Goal: Transaction & Acquisition: Purchase product/service

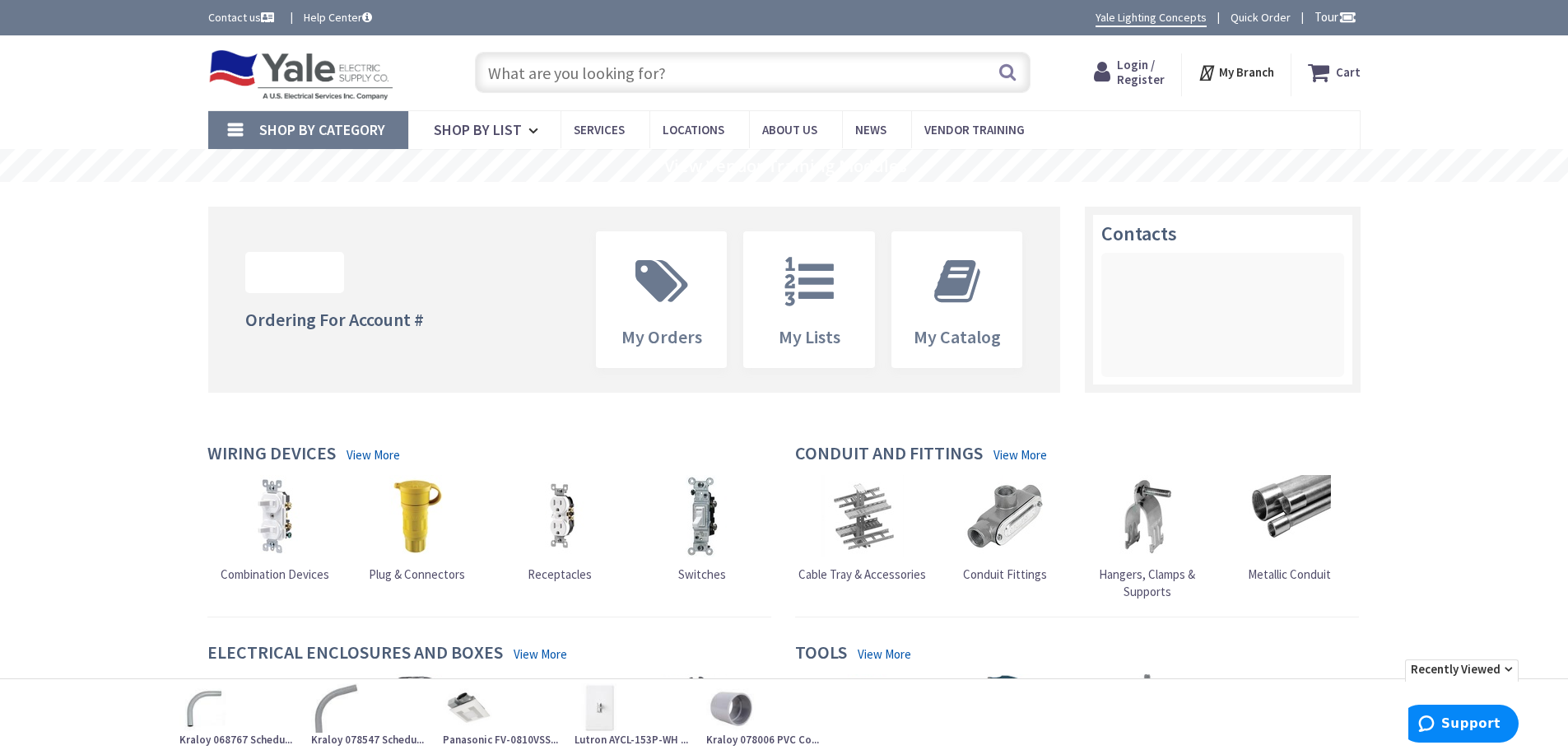
click at [513, 70] on input "text" at bounding box center [753, 72] width 556 height 41
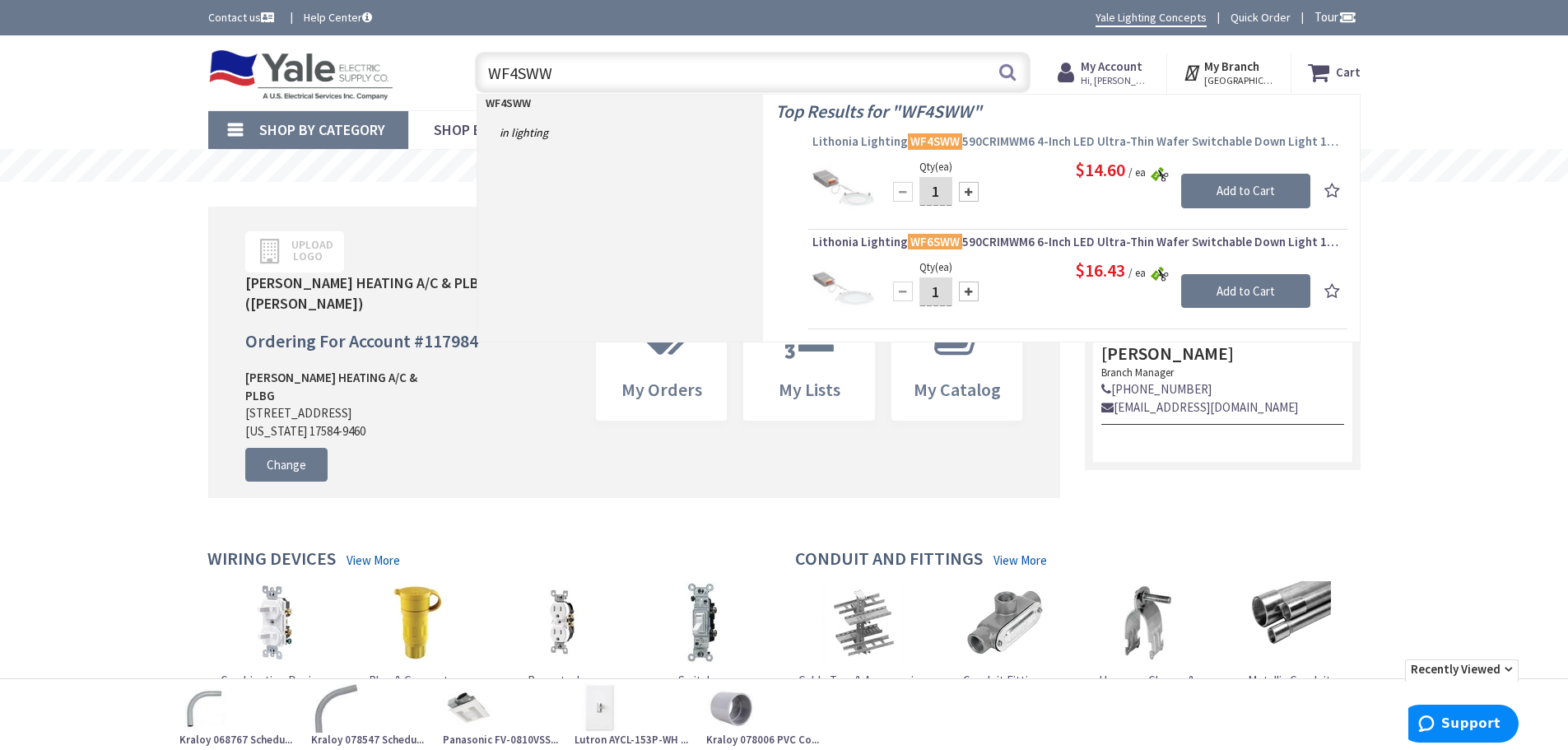
type input "WF4SWW"
click at [976, 144] on span "Lithonia Lighting WF4SWW 590CRIMWM6 4-Inch LED Ultra-Thin Wafer Switchable Down…" at bounding box center [1078, 141] width 531 height 16
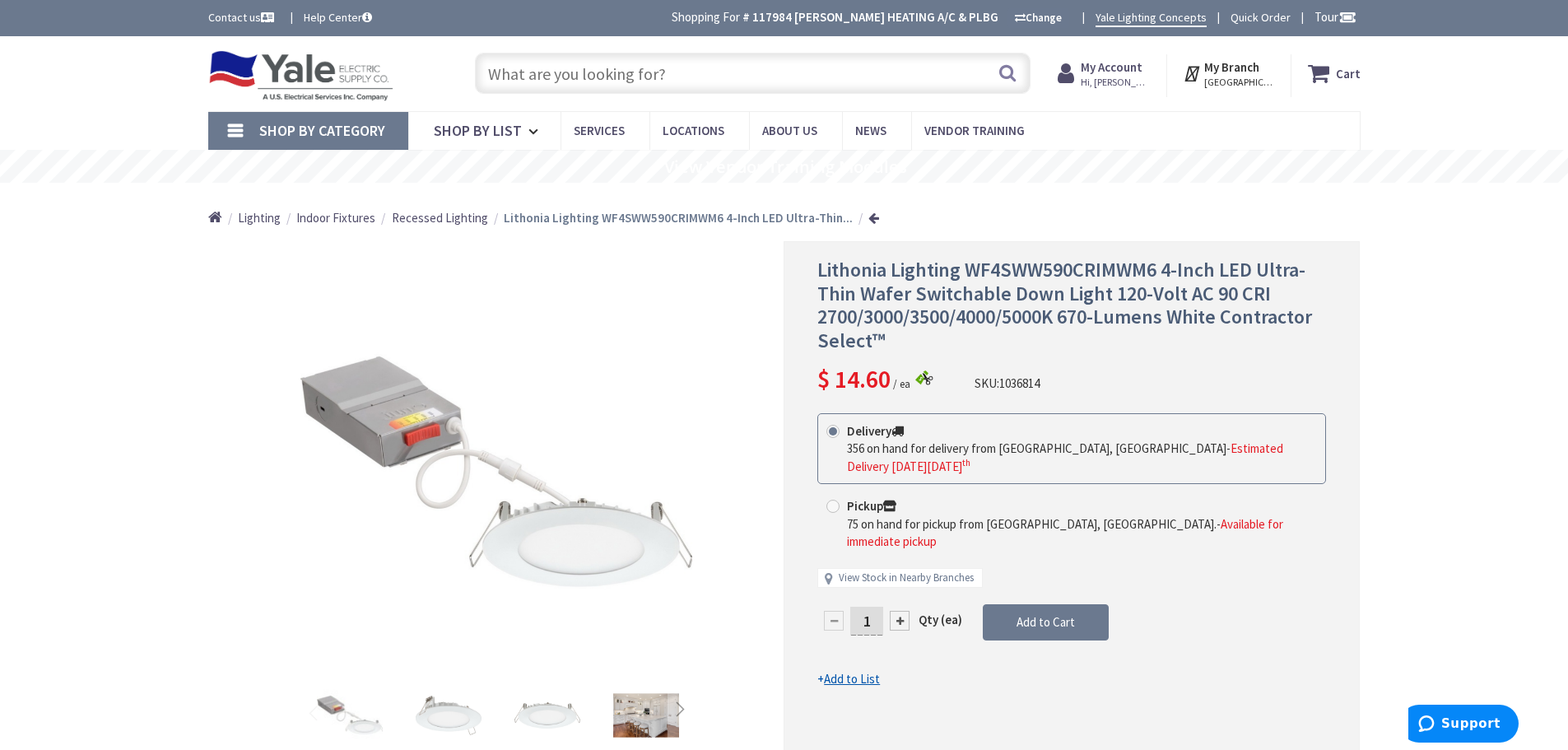
click at [877, 607] on input "1" at bounding box center [866, 621] width 33 height 29
type input "24"
click at [1040, 589] on form "This product is Discontinued Delivery 356 on hand for delivery from Cranbury, N…" at bounding box center [1072, 551] width 509 height 275
click at [1040, 614] on span "Add to Cart" at bounding box center [1046, 621] width 59 height 15
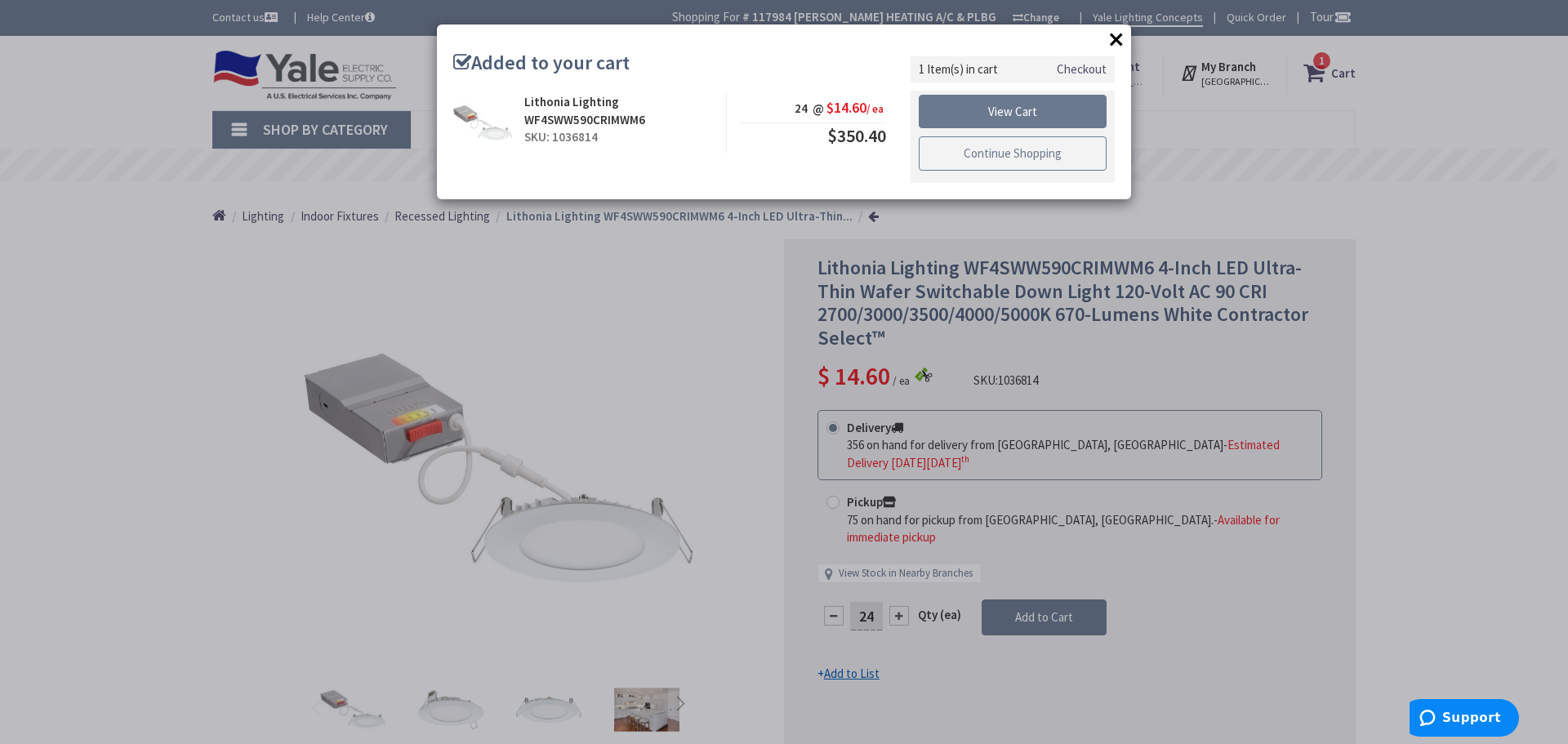
click at [1008, 156] on link "Continue Shopping" at bounding box center [1012, 154] width 188 height 34
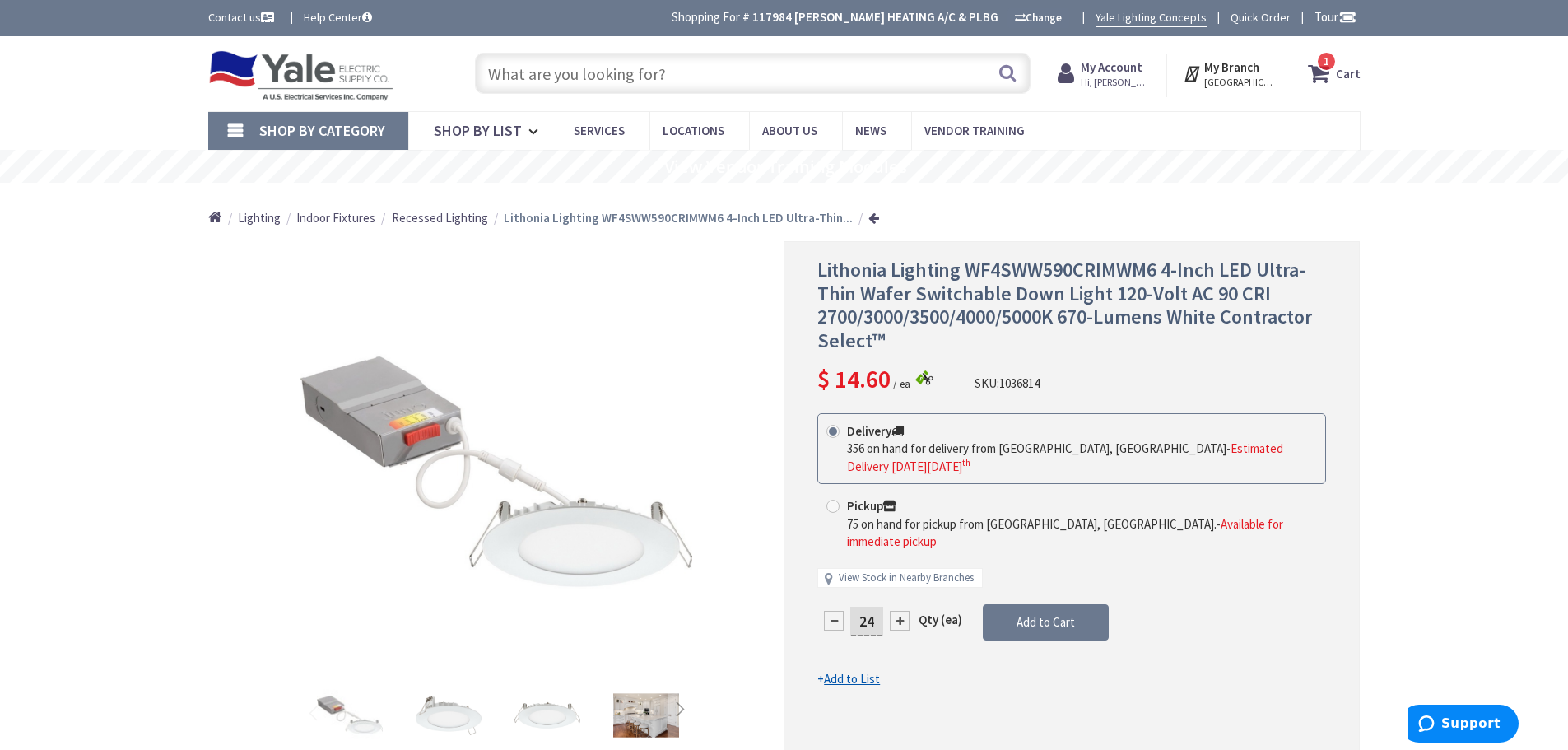
click at [641, 82] on input "text" at bounding box center [753, 72] width 556 height 41
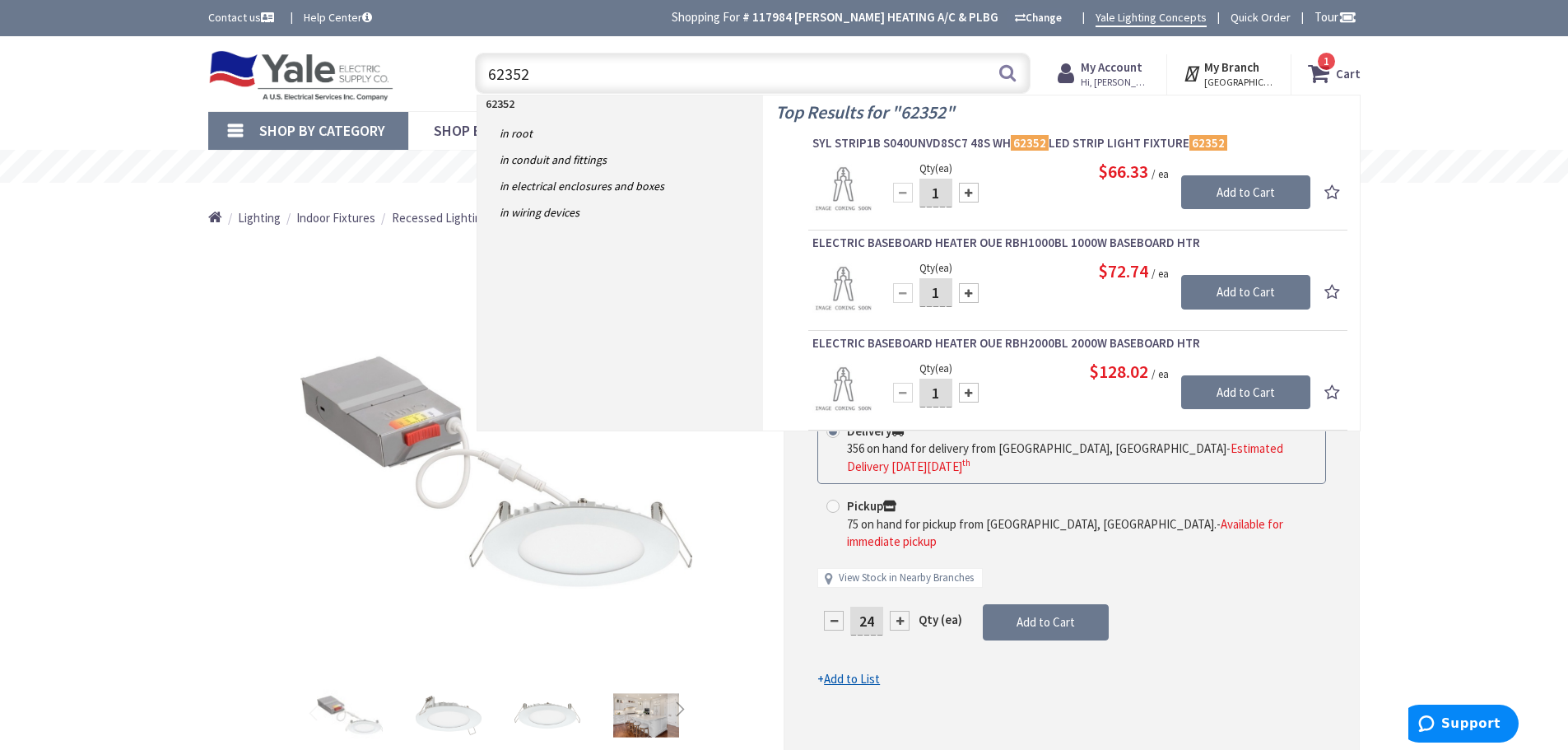
type input "62352"
click at [970, 191] on div at bounding box center [969, 193] width 20 height 20
type input "2"
click at [1241, 195] on input "Add to Cart" at bounding box center [1246, 193] width 129 height 34
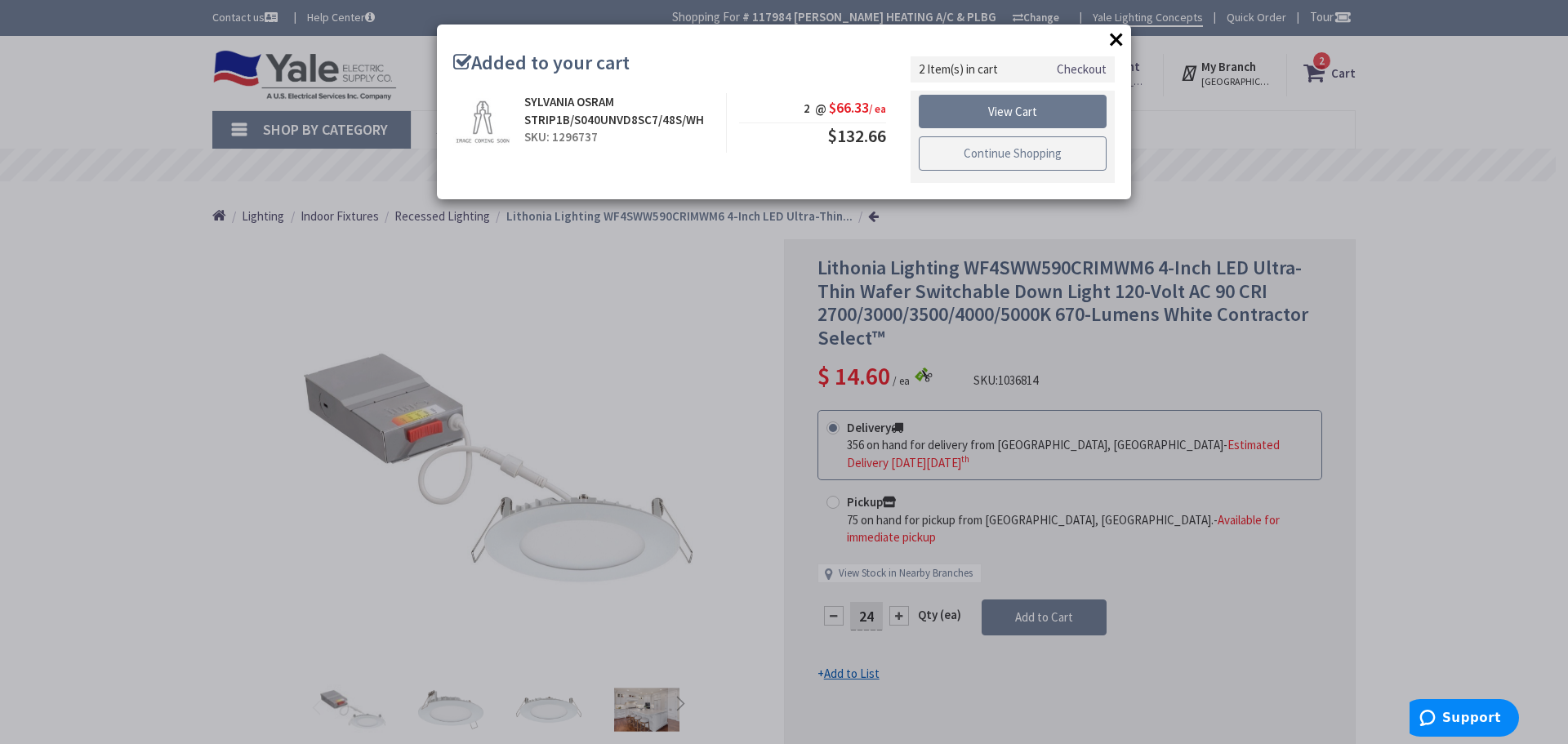
click at [1005, 155] on link "Continue Shopping" at bounding box center [1012, 154] width 188 height 34
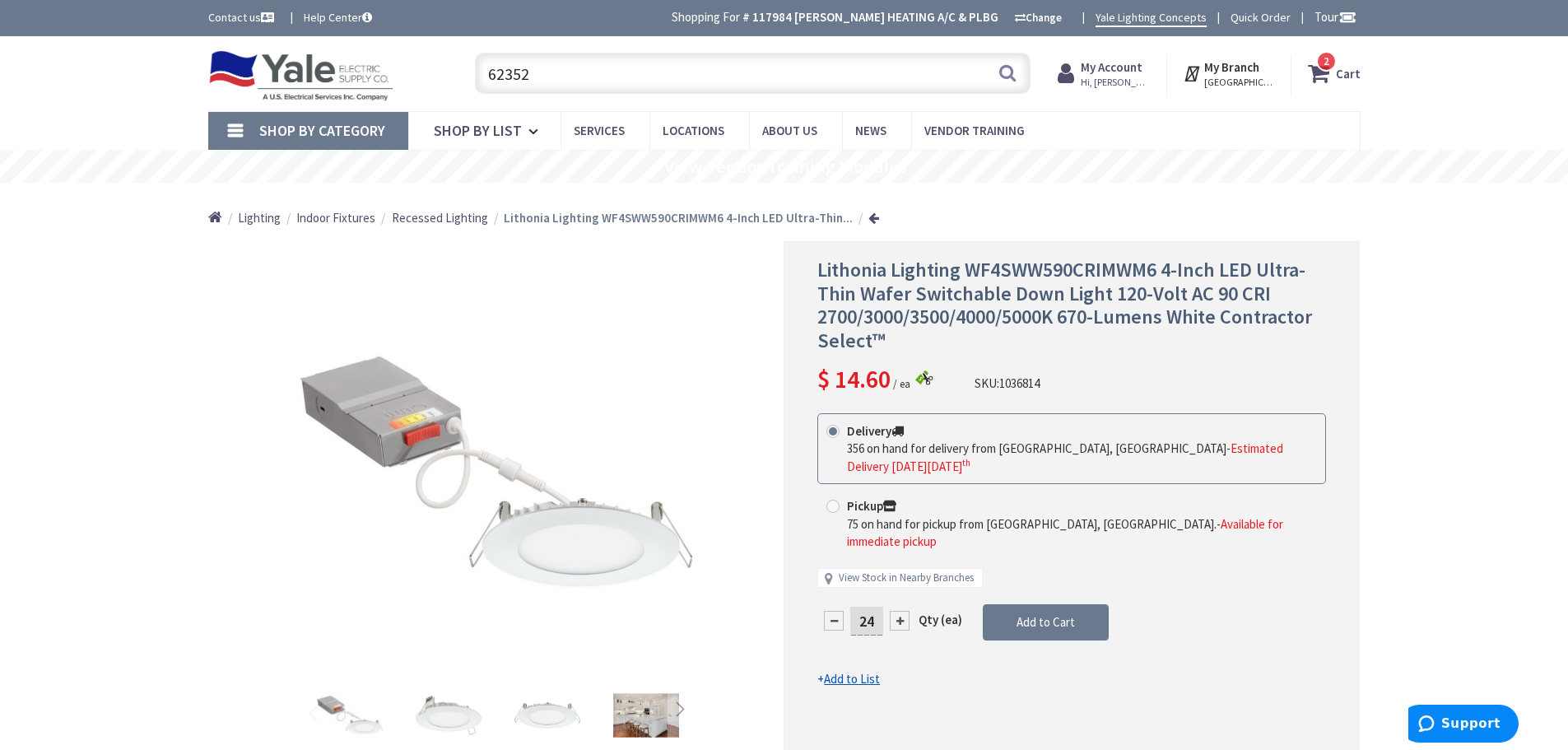
drag, startPoint x: 550, startPoint y: 77, endPoint x: 415, endPoint y: 78, distance: 135.0
click at [415, 77] on div "Toggle Nav 62352 62352 Search 2 2 2 items Cart My Cart 2" at bounding box center [784, 73] width 1177 height 55
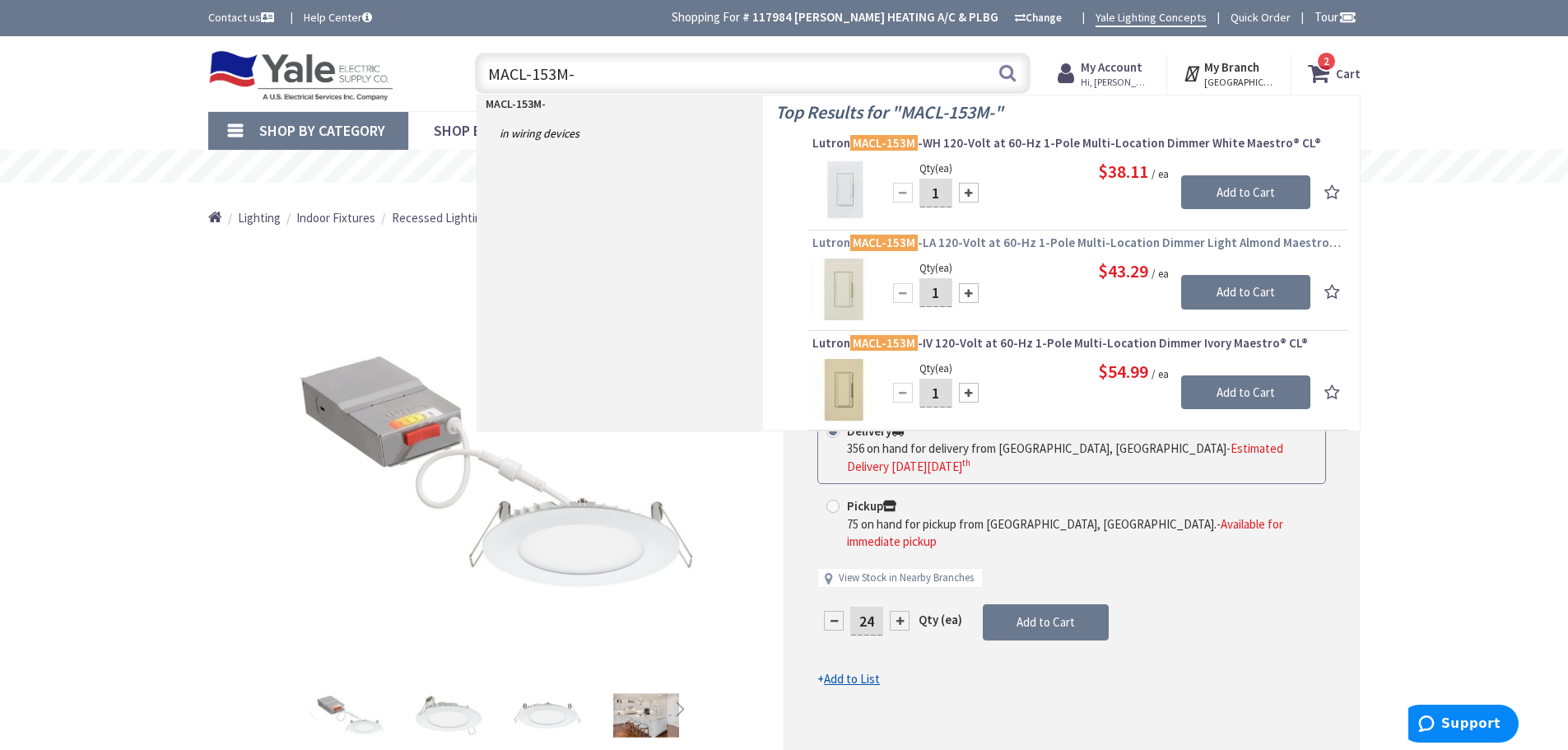
type input "MACL-153M-"
click at [950, 241] on span "Lutron MACL-153M -LA 120-Volt at 60-Hz 1-Pole Multi-Location Dimmer Light Almon…" at bounding box center [1078, 243] width 531 height 16
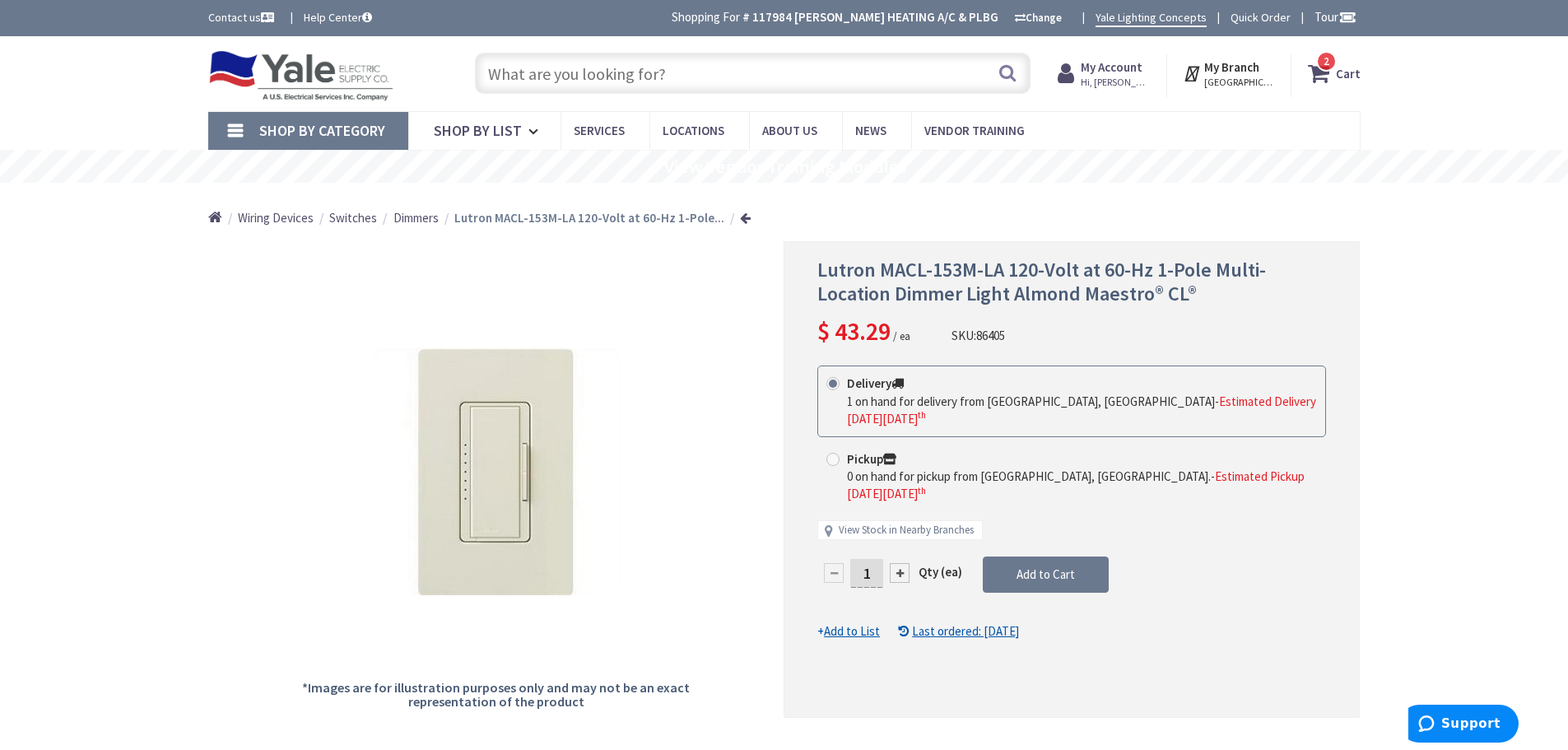
click at [1328, 72] on span "2 2 items" at bounding box center [1326, 61] width 21 height 21
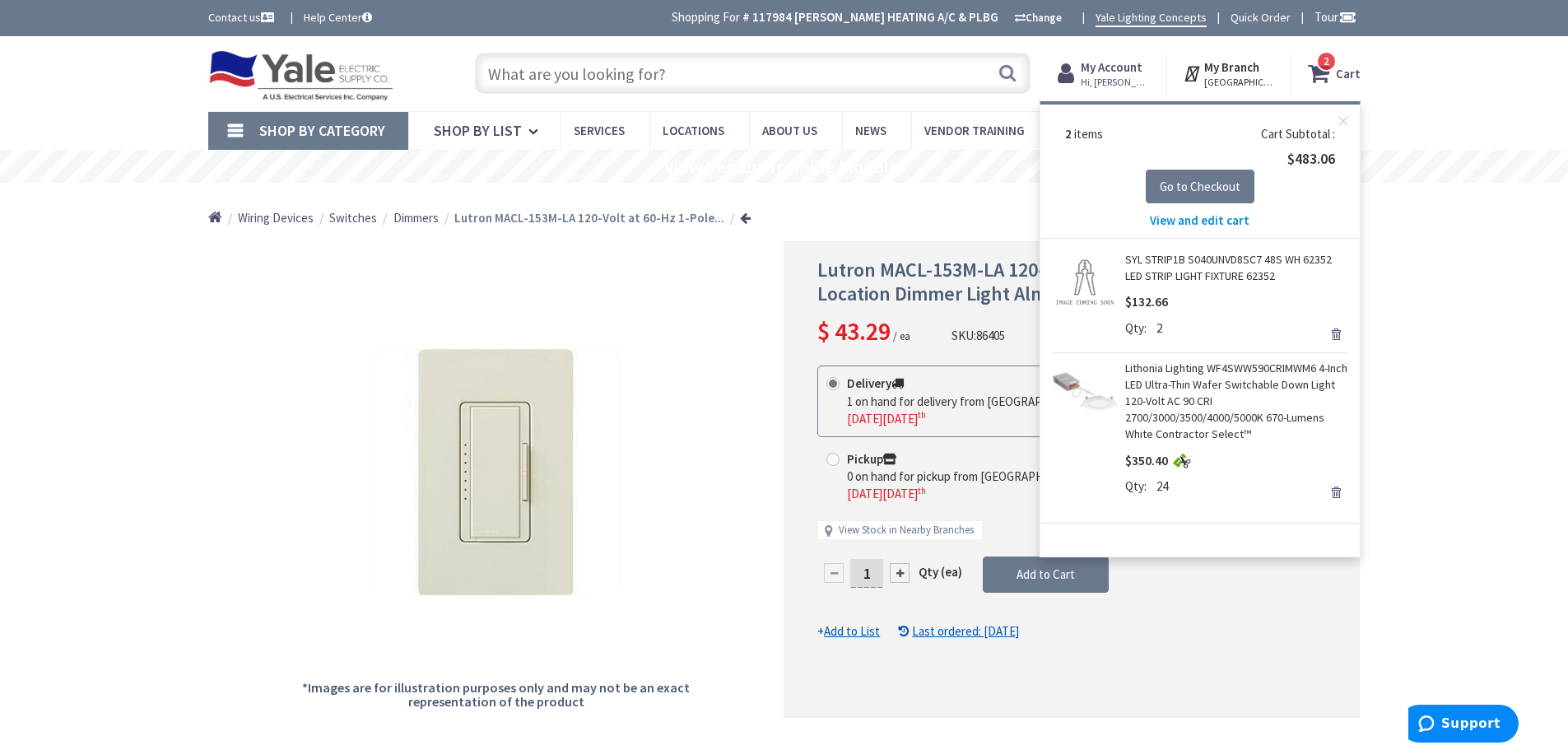
click at [1180, 267] on link "SYL STRIP1B S040UNVD8SC7 48S WH 62352 LED STRIP LIGHT FIXTURE 62352" at bounding box center [1237, 267] width 223 height 33
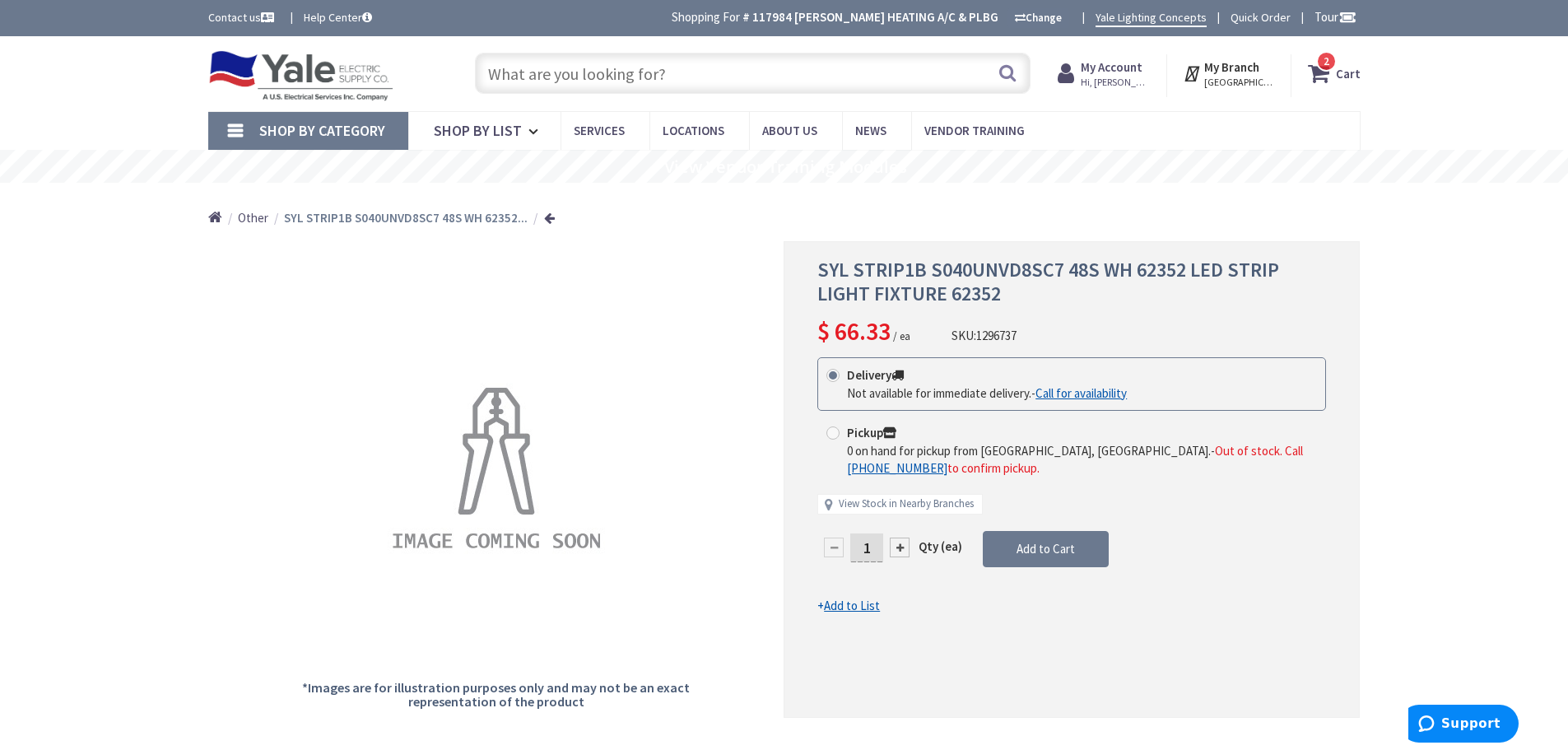
click at [1322, 77] on icon at bounding box center [1322, 73] width 28 height 30
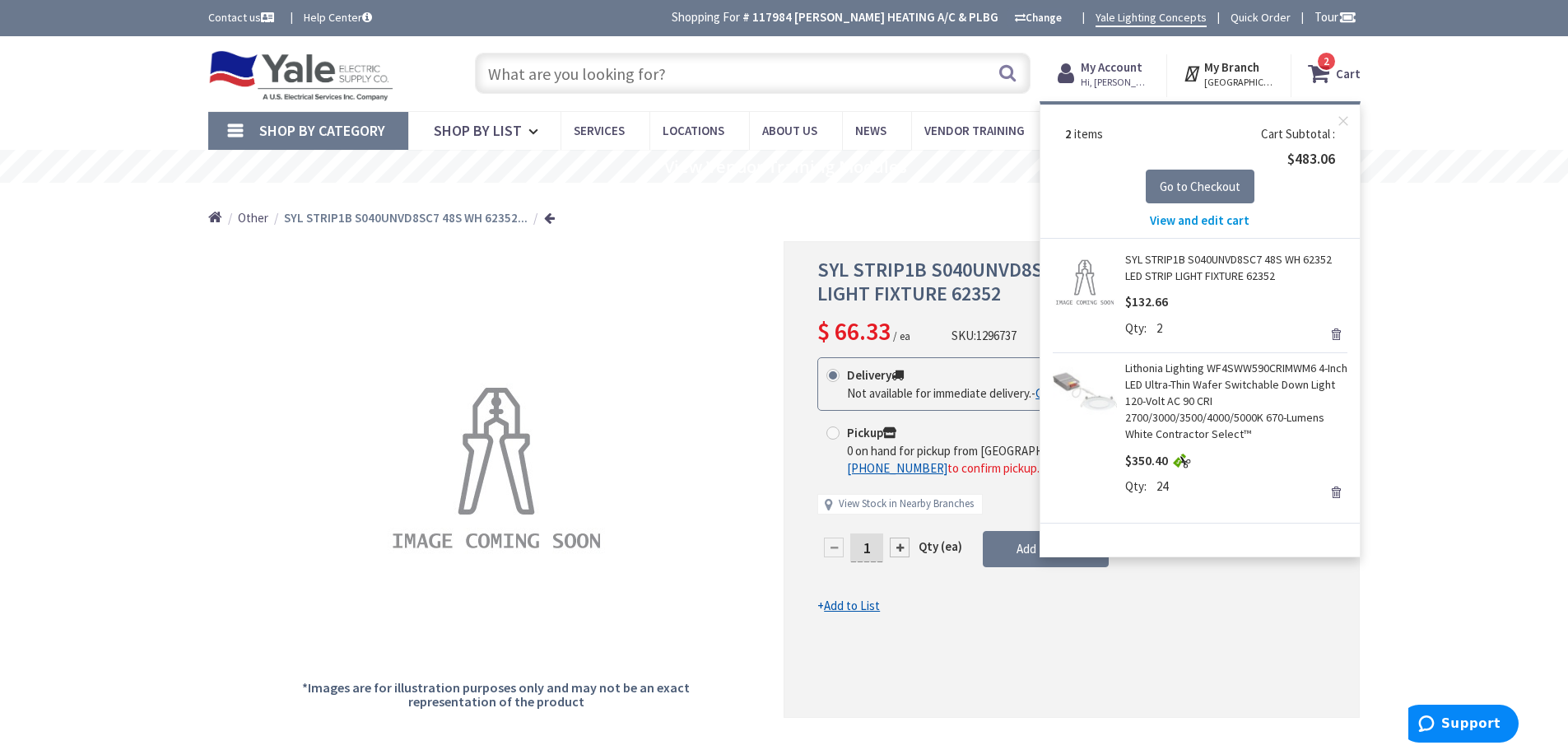
click at [1335, 337] on link "Remove" at bounding box center [1335, 333] width 23 height 23
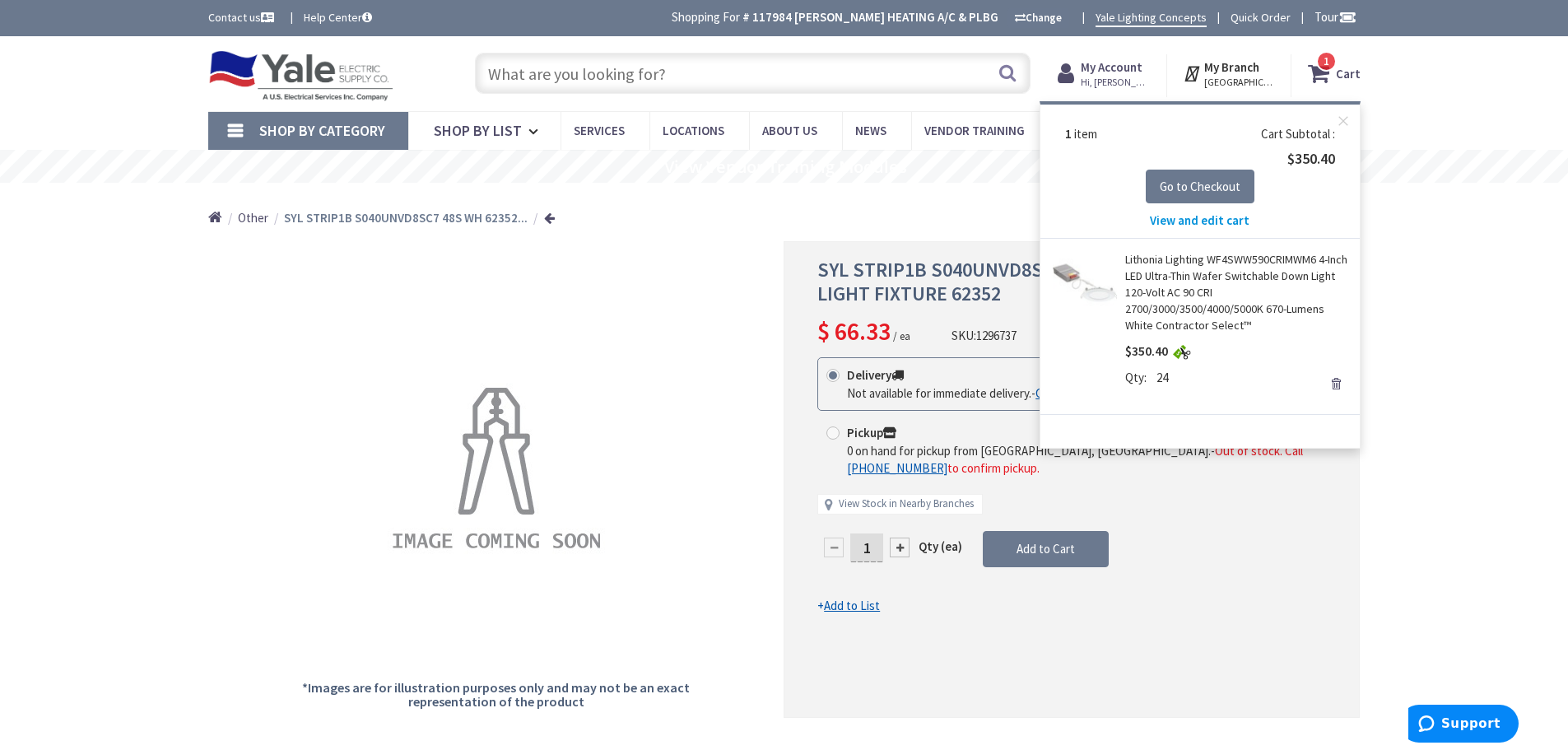
click at [902, 549] on div at bounding box center [900, 548] width 20 height 20
type input "2"
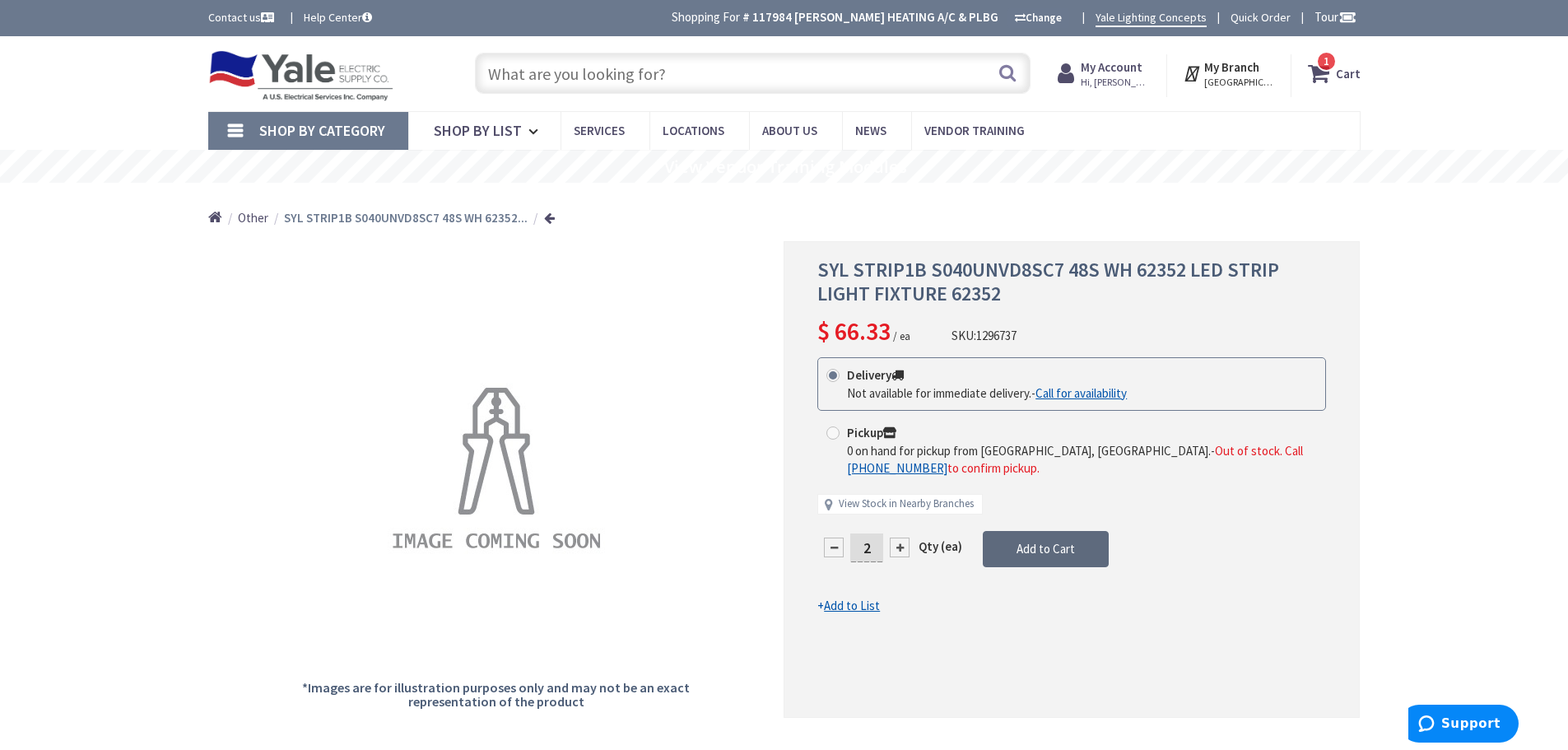
click at [1048, 550] on span "Add to Cart" at bounding box center [1046, 548] width 59 height 15
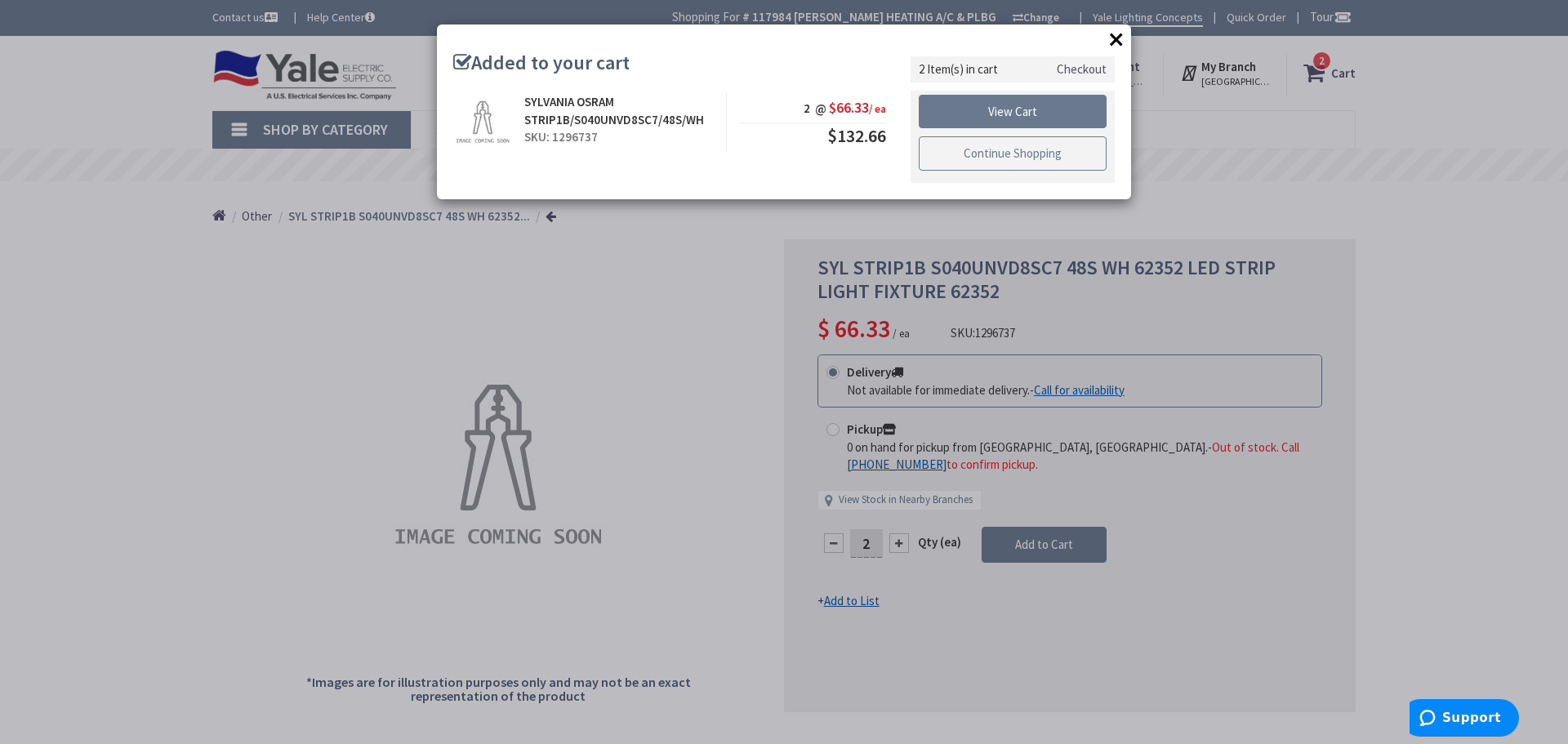
click at [1017, 157] on link "Continue Shopping" at bounding box center [1012, 154] width 188 height 34
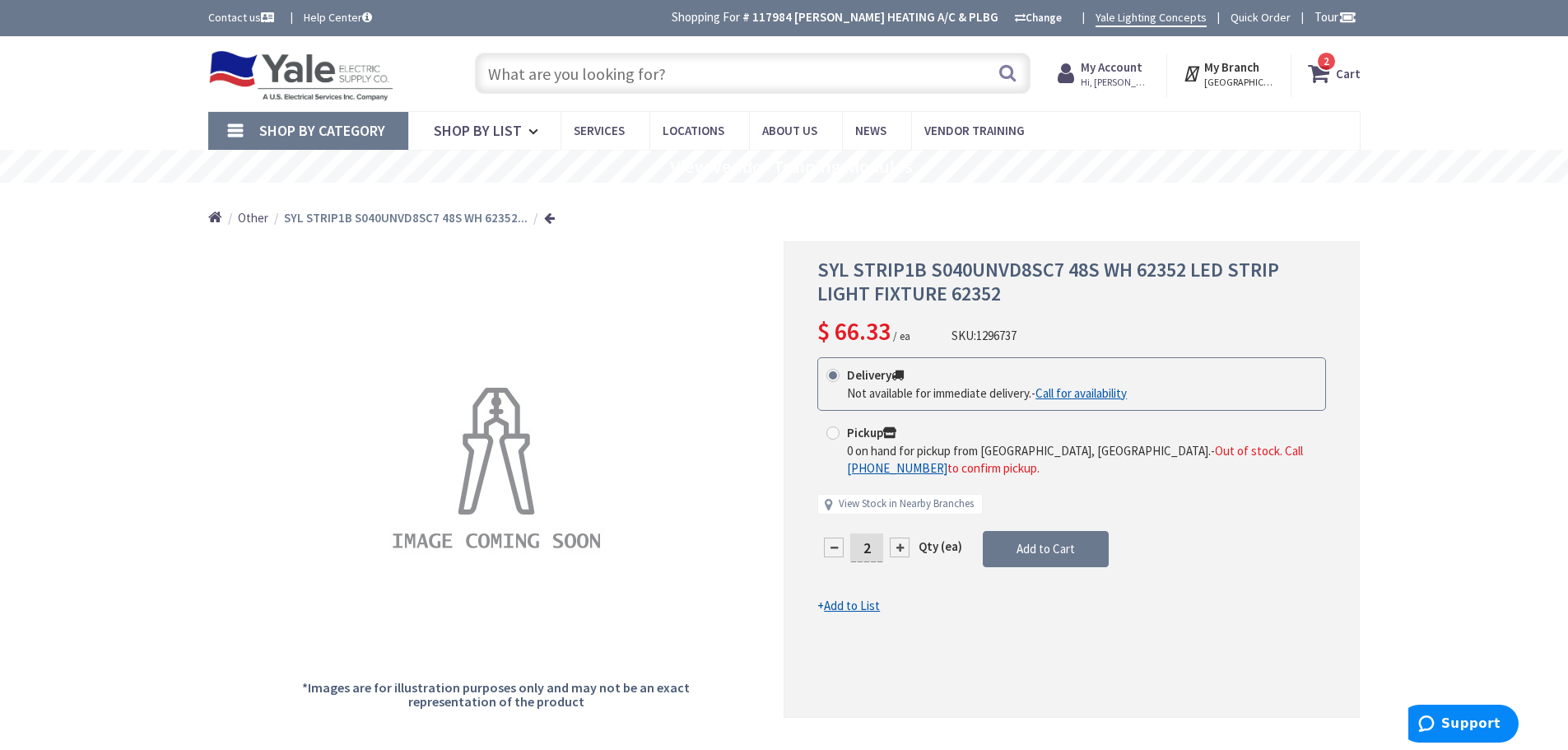
click at [1326, 76] on icon at bounding box center [1322, 73] width 28 height 30
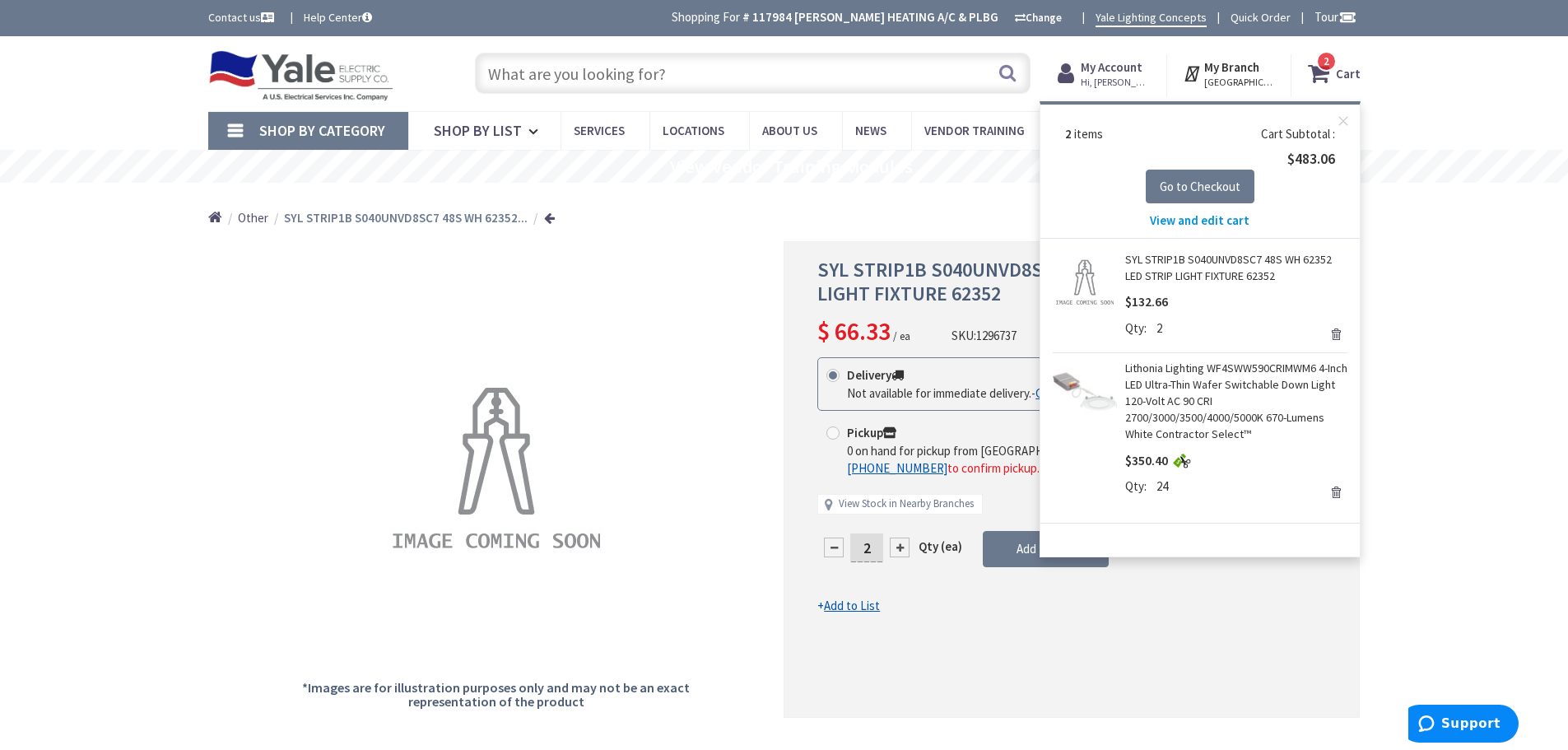
click at [1186, 396] on link "Lithonia Lighting WF4SWW590CRIMWM6 4-Inch LED Ultra-Thin Wafer Switchable Down …" at bounding box center [1237, 400] width 223 height 82
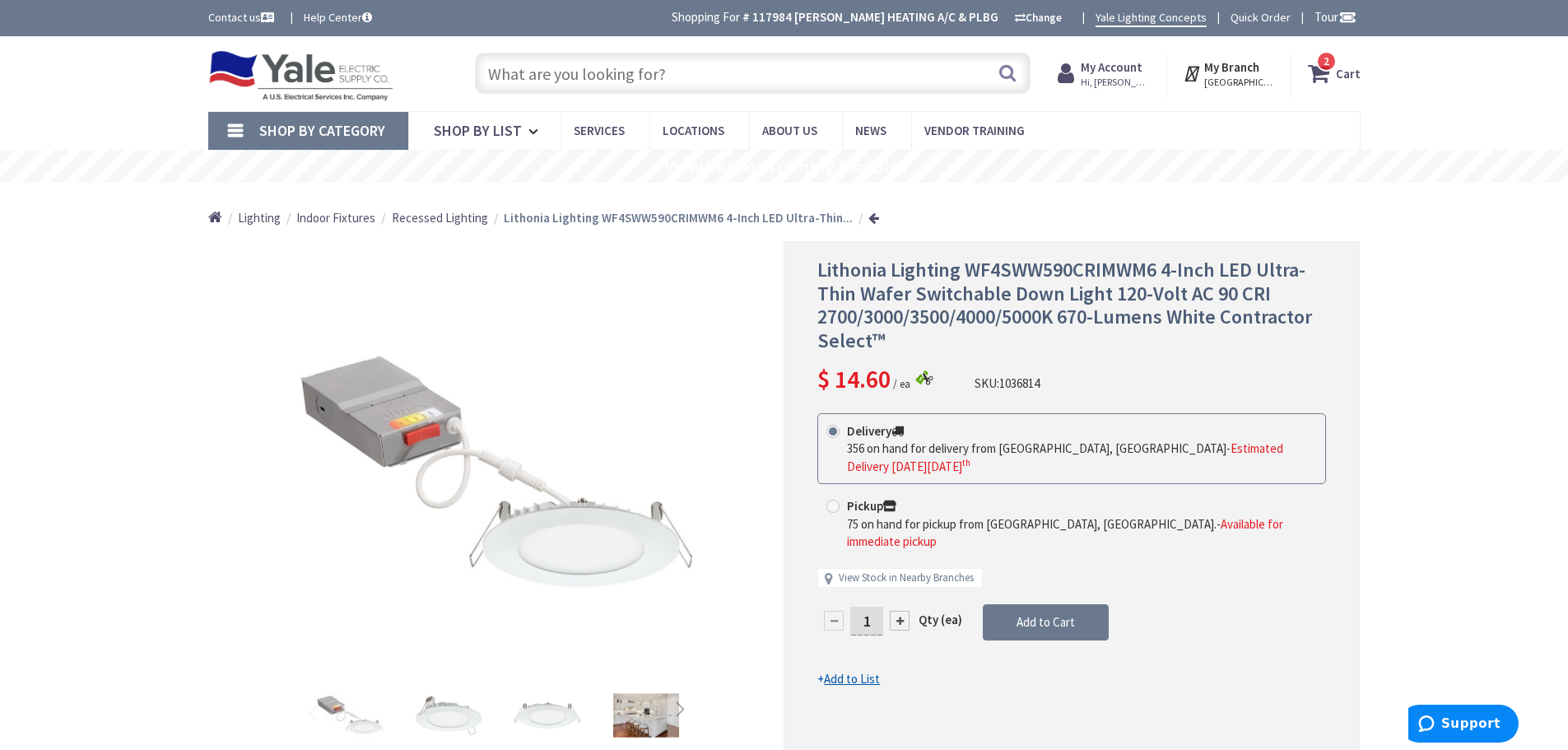
click at [1324, 72] on icon at bounding box center [1322, 73] width 28 height 30
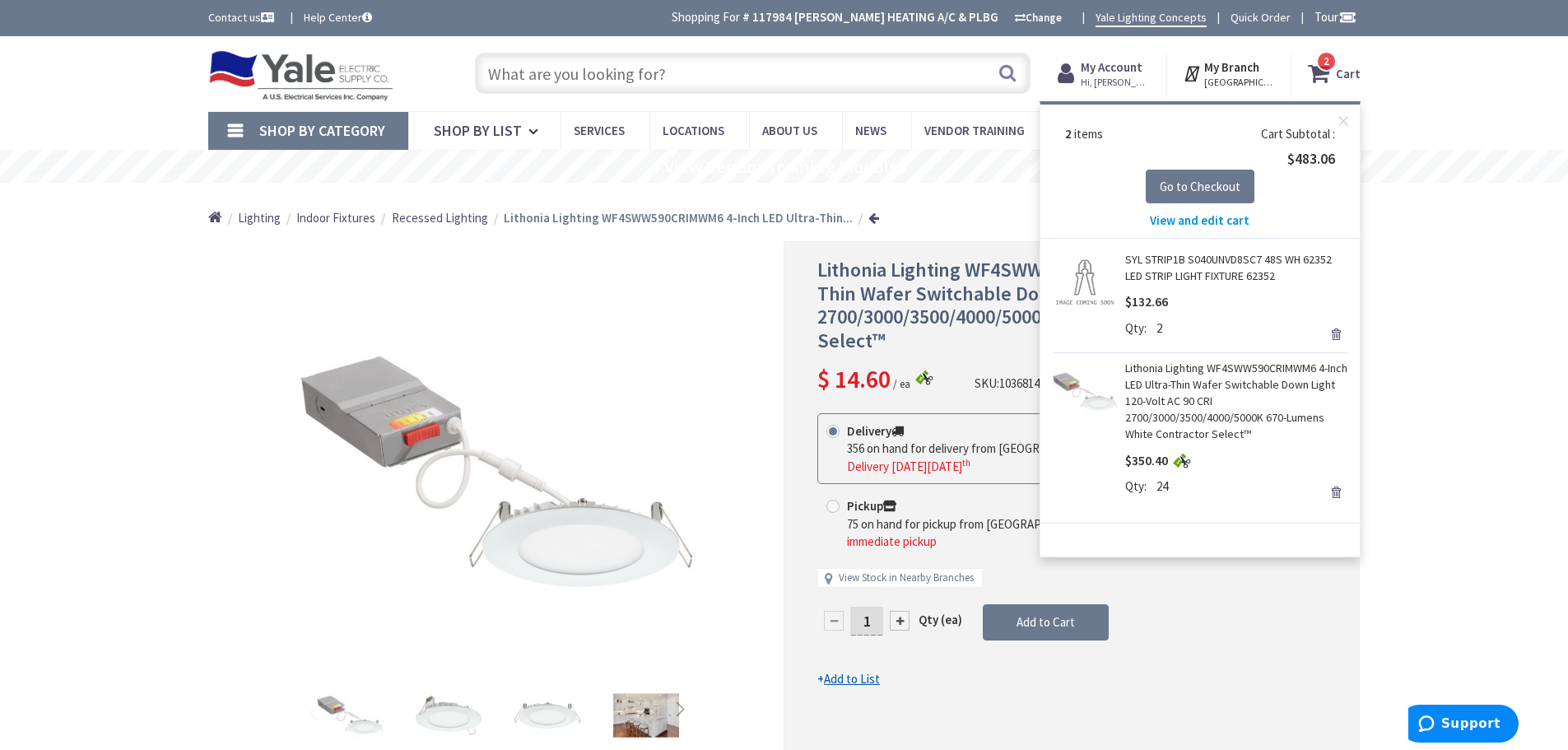
click at [1335, 493] on link "Remove" at bounding box center [1335, 492] width 23 height 23
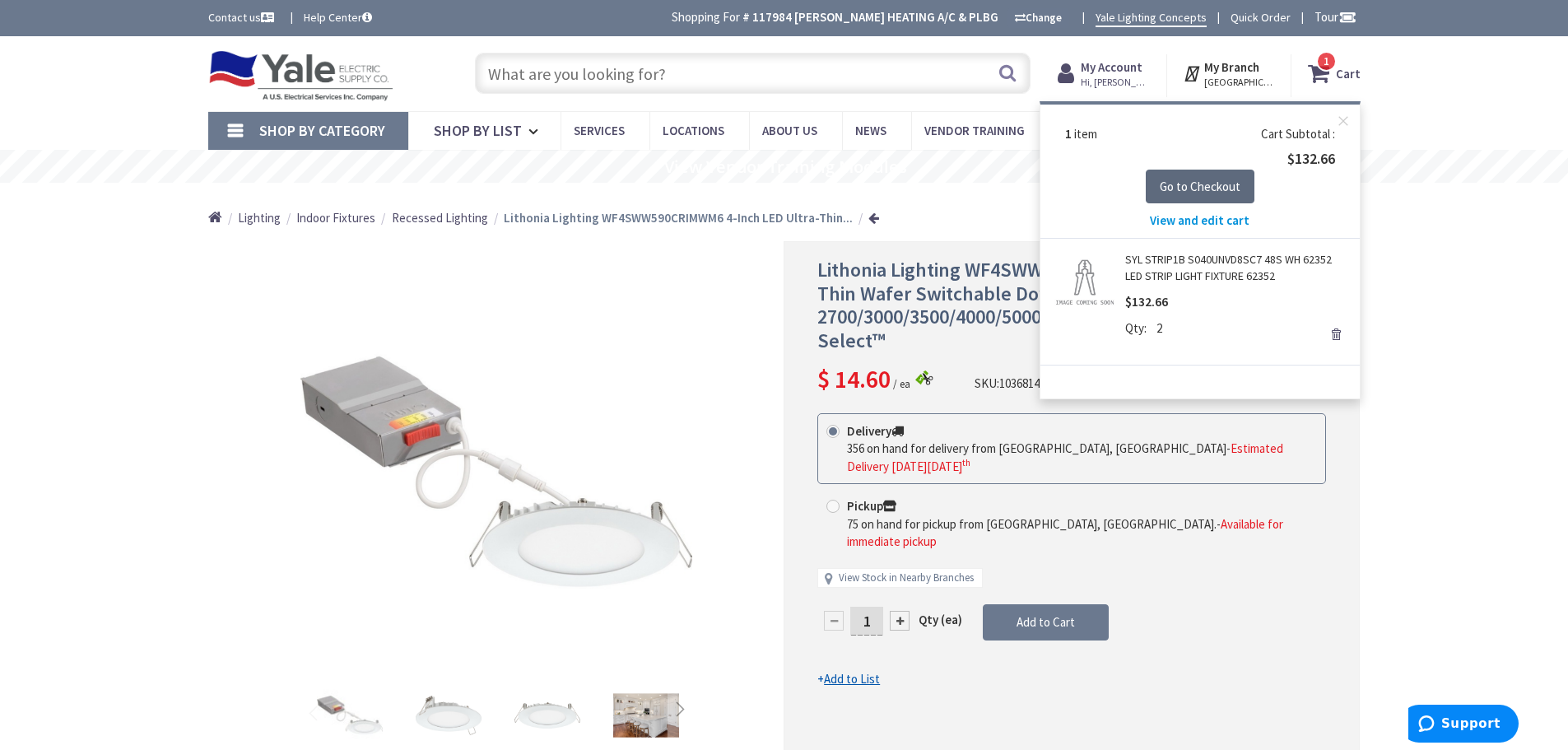
click at [1185, 187] on span "Go to Checkout" at bounding box center [1200, 186] width 81 height 15
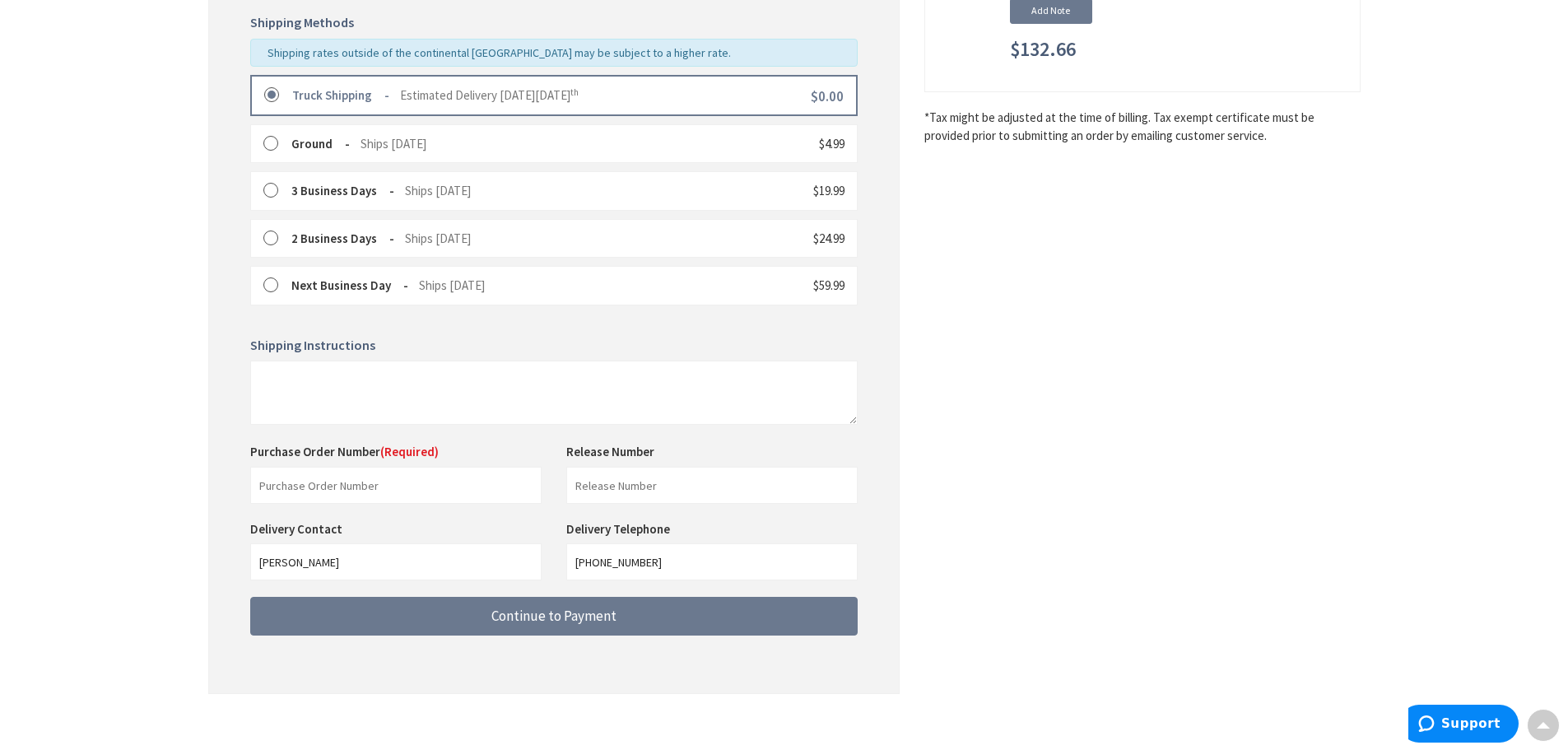
scroll to position [412, 0]
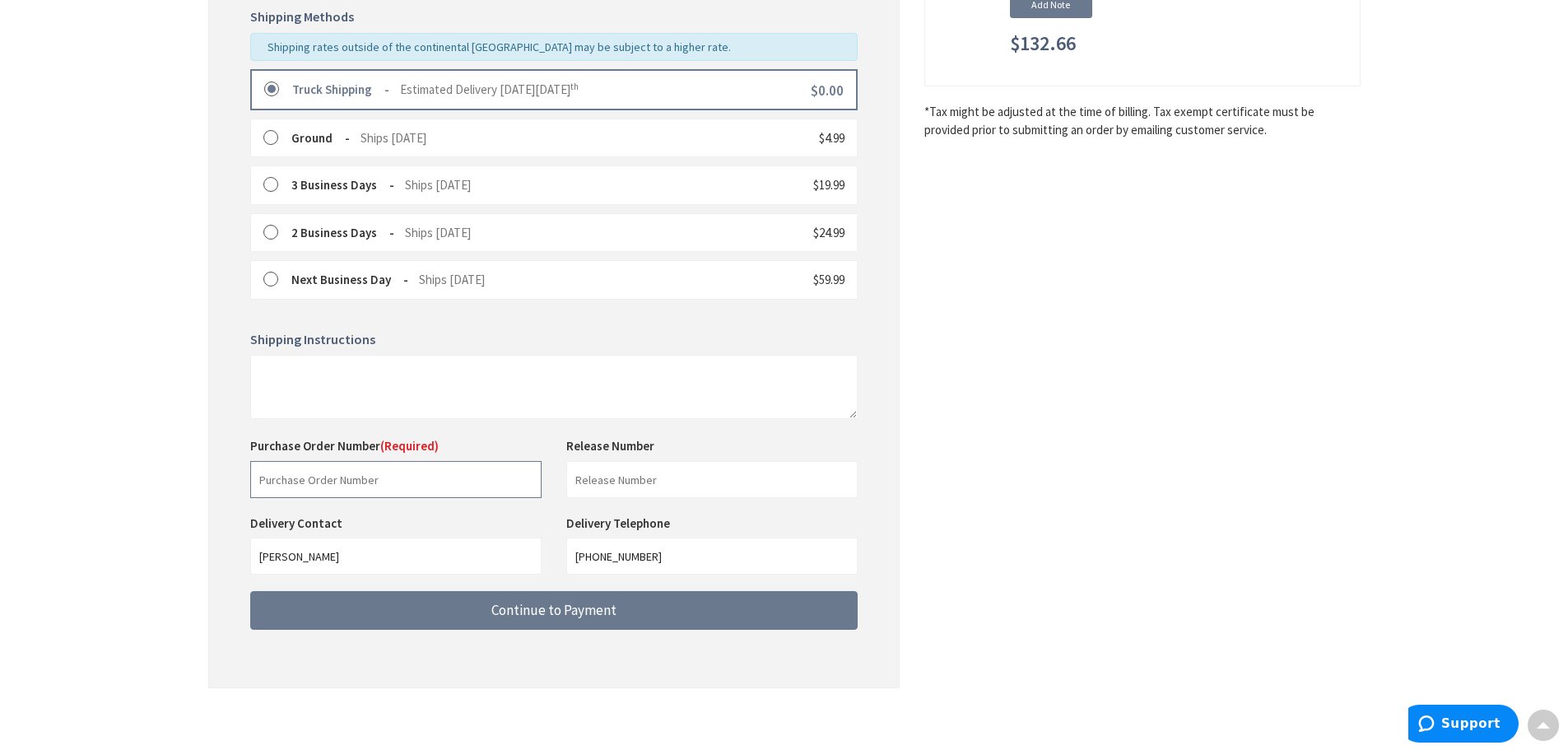
click at [335, 479] on input "text" at bounding box center [396, 479] width 292 height 37
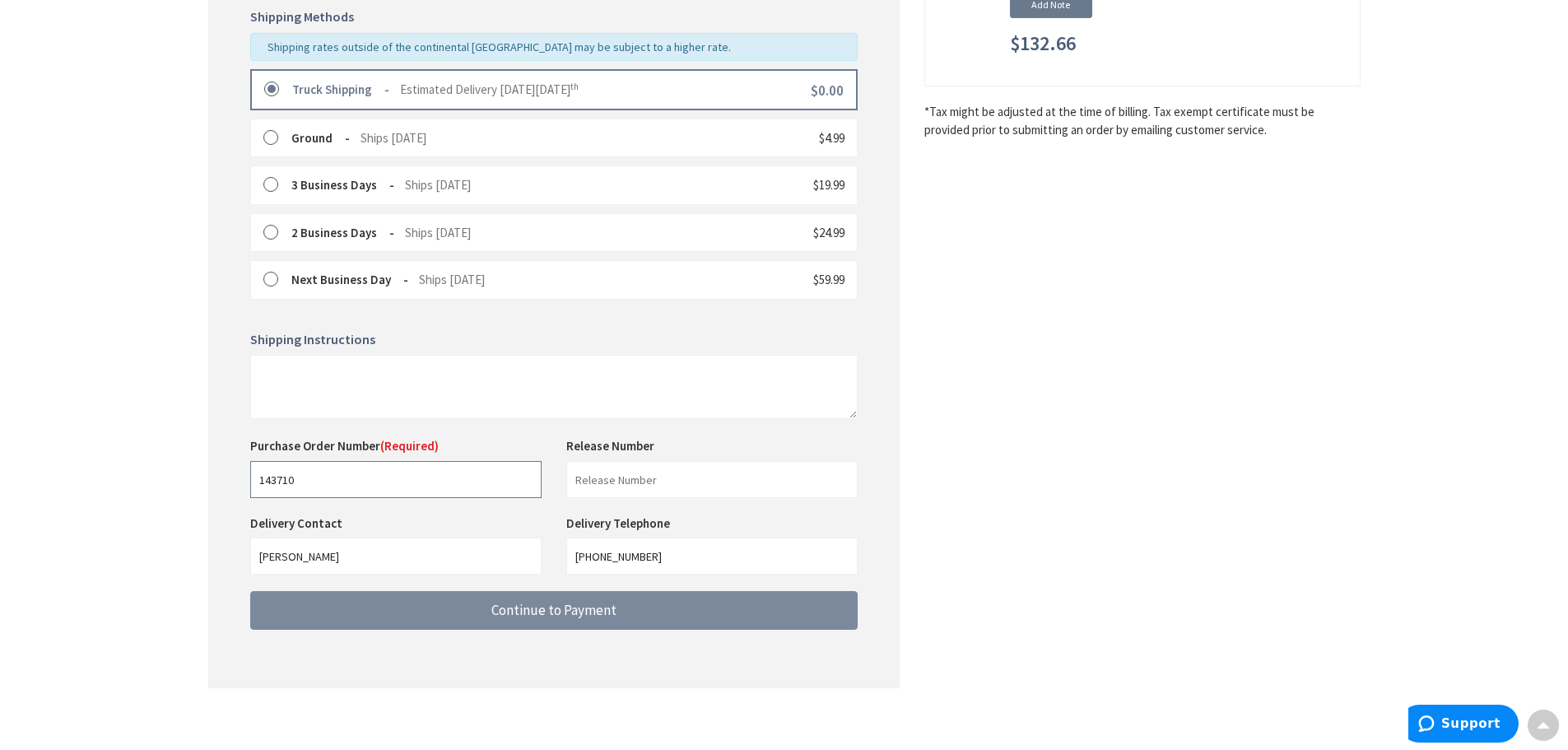
type input "143710"
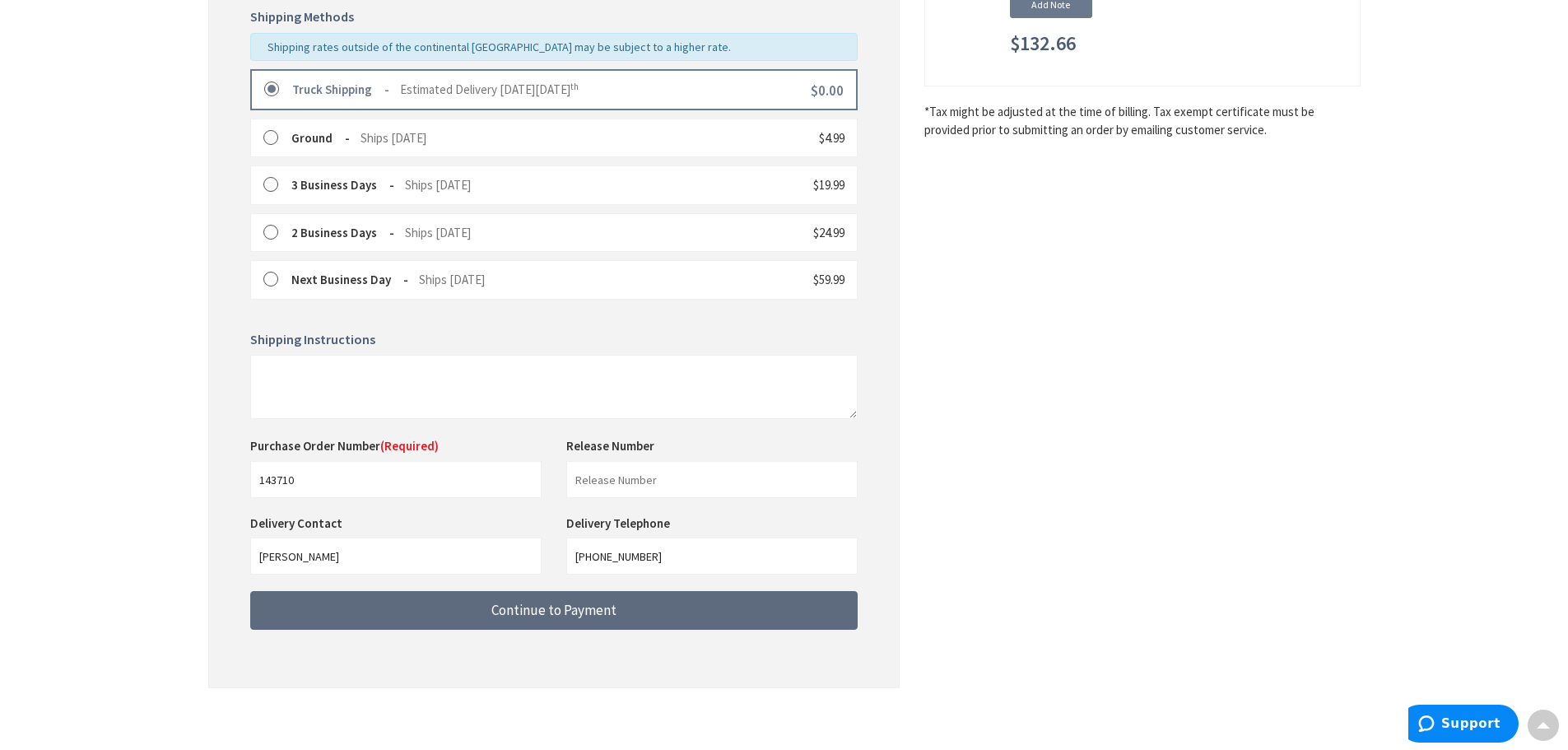
click at [557, 612] on span "Continue to Payment" at bounding box center [554, 611] width 125 height 18
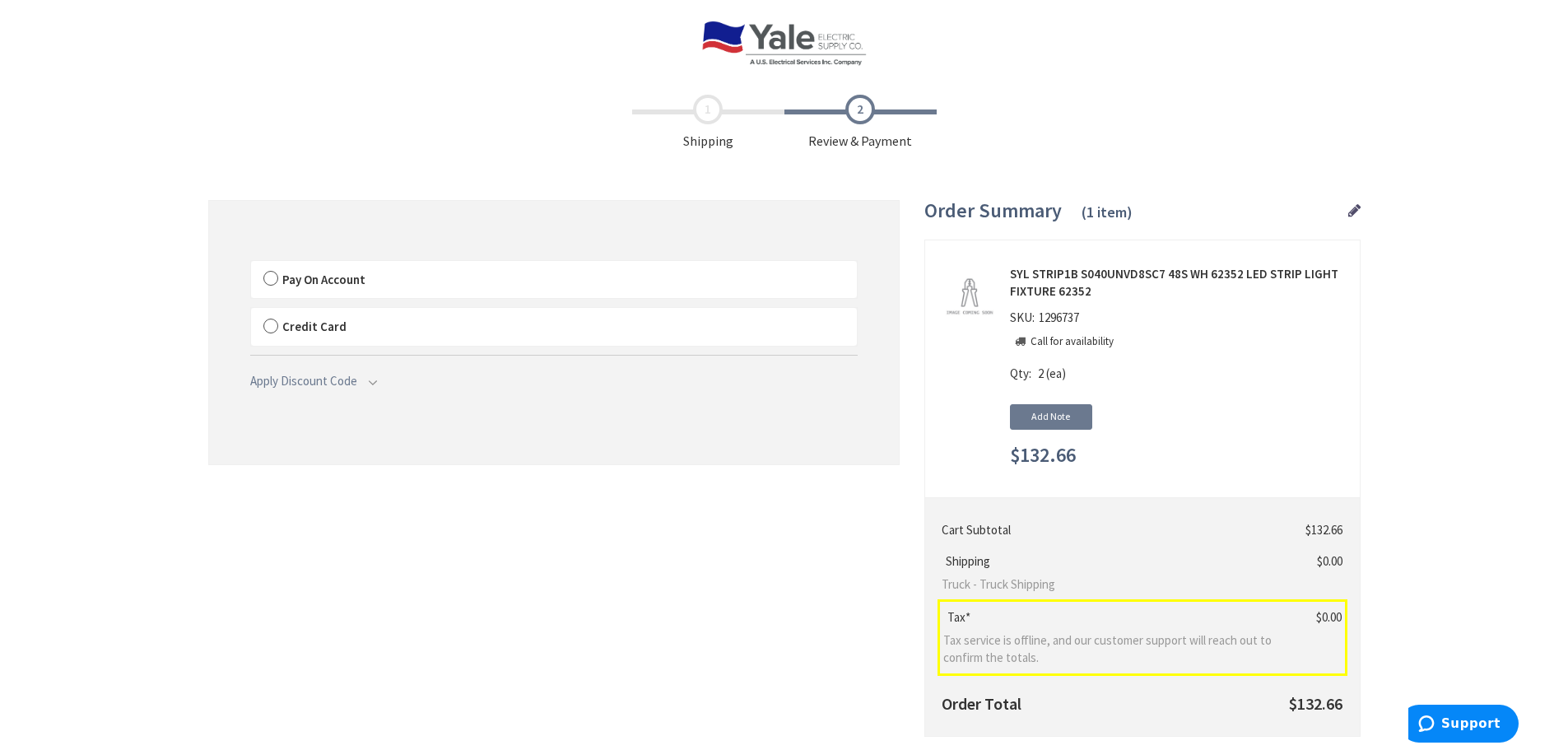
click at [273, 276] on label "Pay On Account" at bounding box center [553, 280] width 606 height 38
click at [251, 264] on input "Pay On Account" at bounding box center [251, 264] width 0 height 0
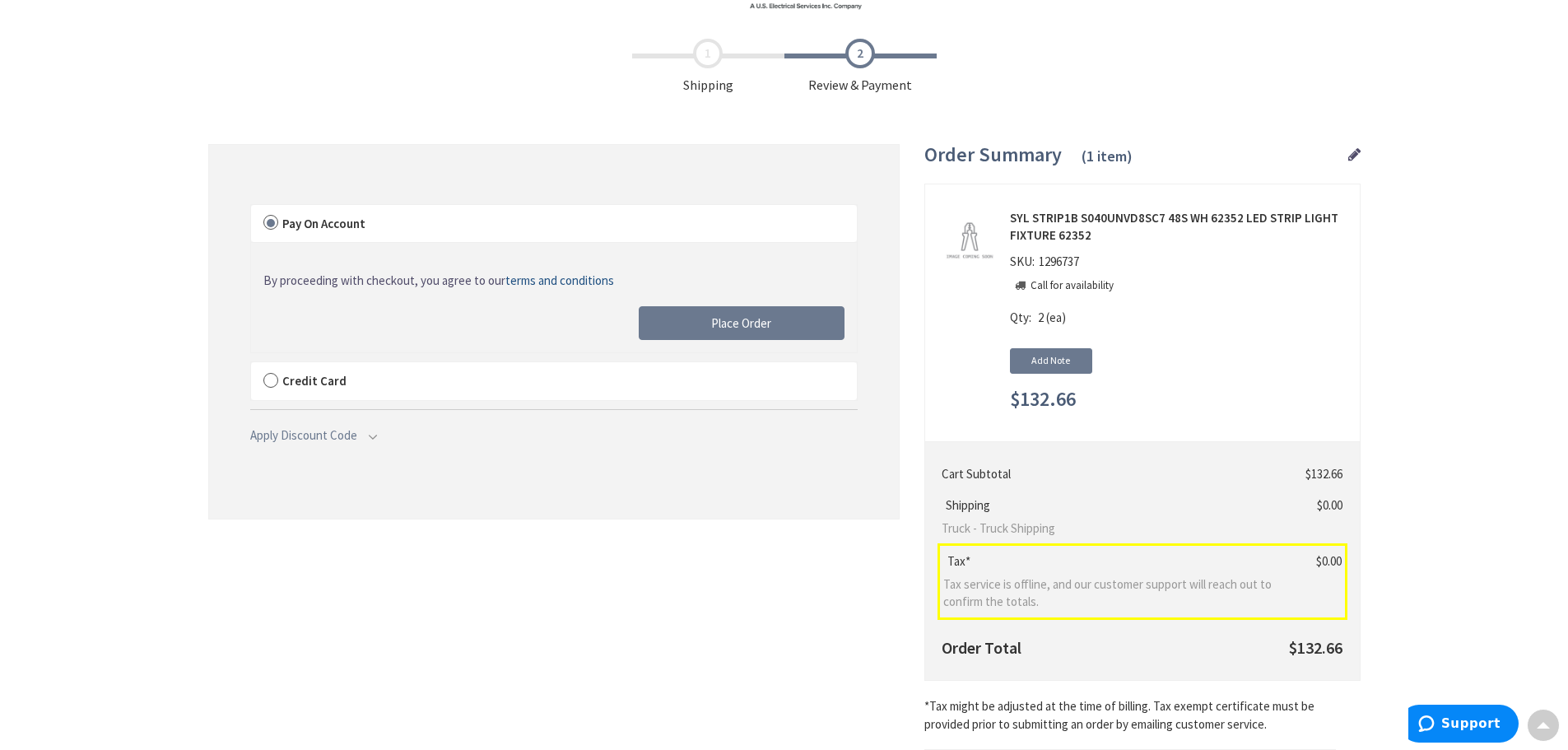
scroll to position [53, 0]
click at [739, 331] on span "Place Order" at bounding box center [741, 325] width 60 height 15
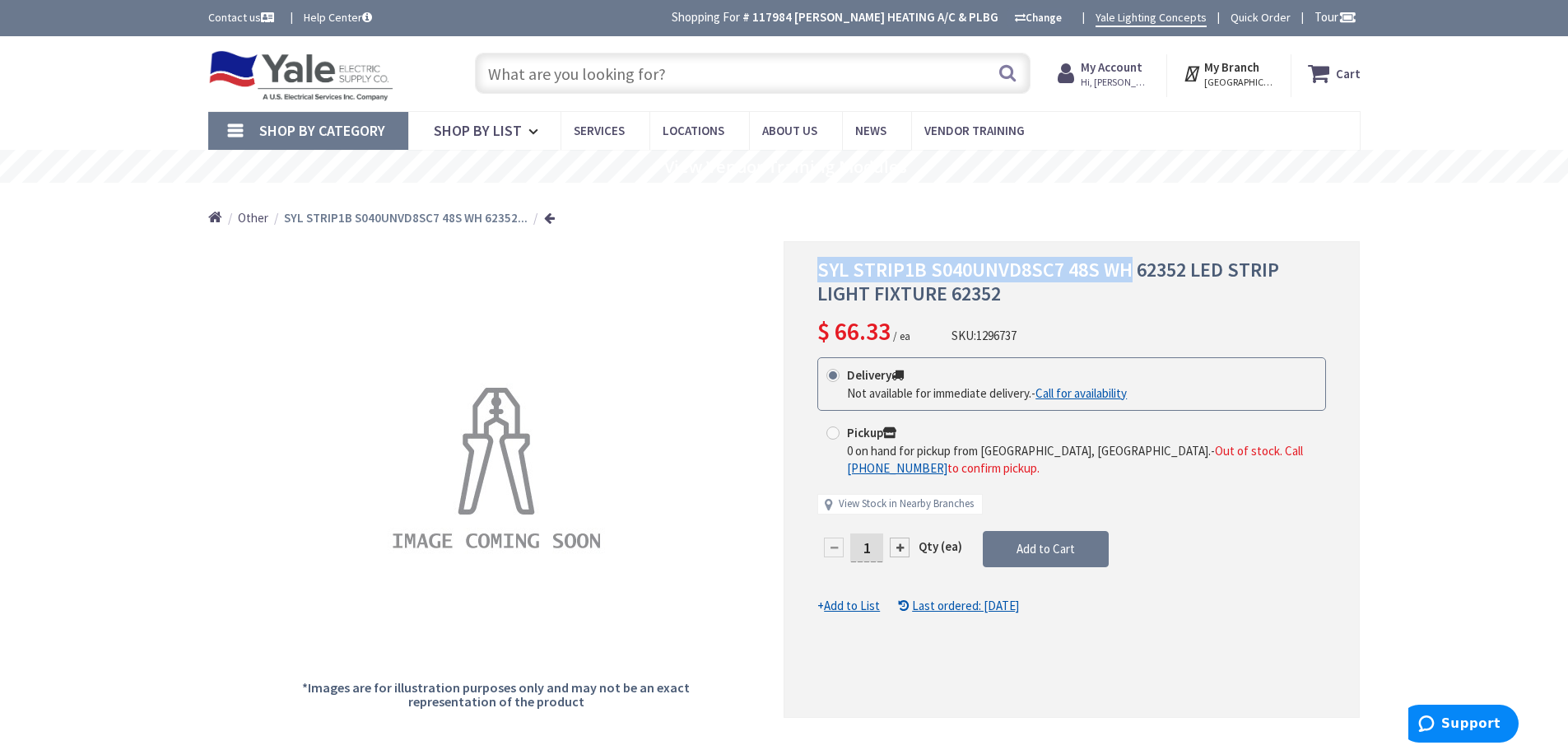
drag, startPoint x: 1130, startPoint y: 268, endPoint x: 845, endPoint y: 271, distance: 285.0
click at [816, 274] on div "SYL STRIP1B S040UNVD8SC7 48S WH 62352 LED STRIP LIGHT FIXTURE 62352 $ 66.33 / e…" at bounding box center [1072, 479] width 577 height 477
copy span "SYL STRIP1B S040UNVD8SC7 48S WH"
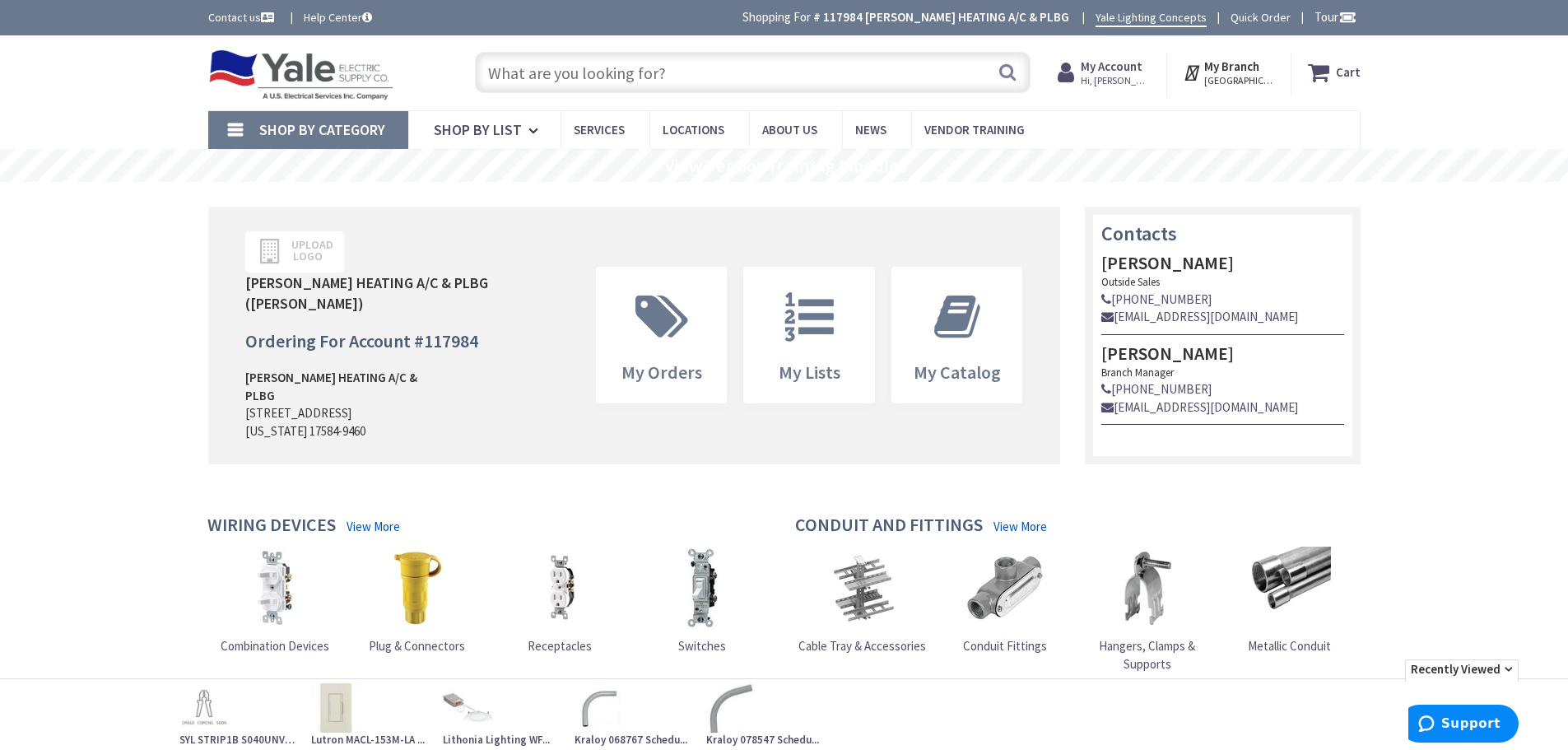
click at [1114, 69] on strong "My Account" at bounding box center [1112, 66] width 62 height 15
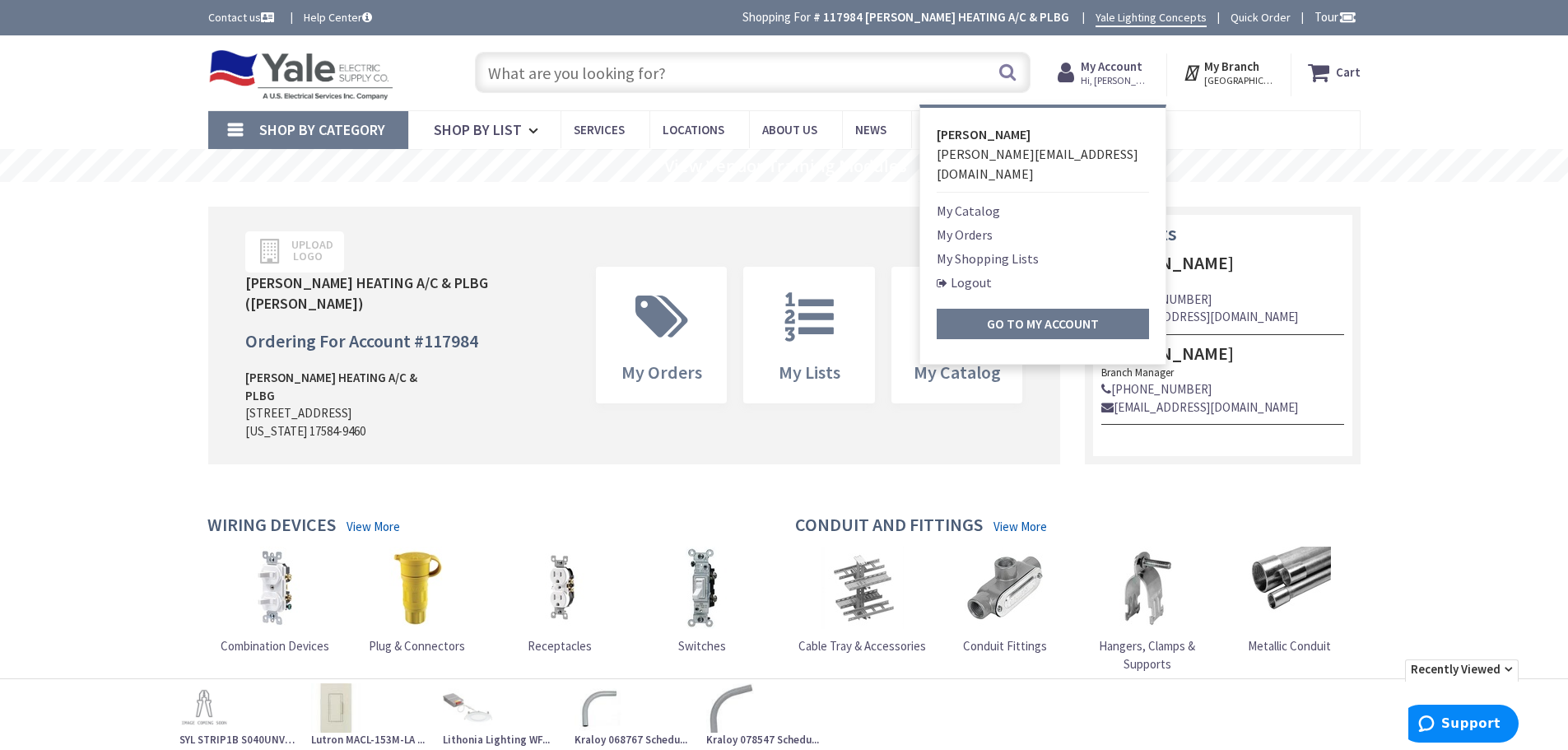
click at [972, 225] on link "My Orders" at bounding box center [965, 235] width 56 height 20
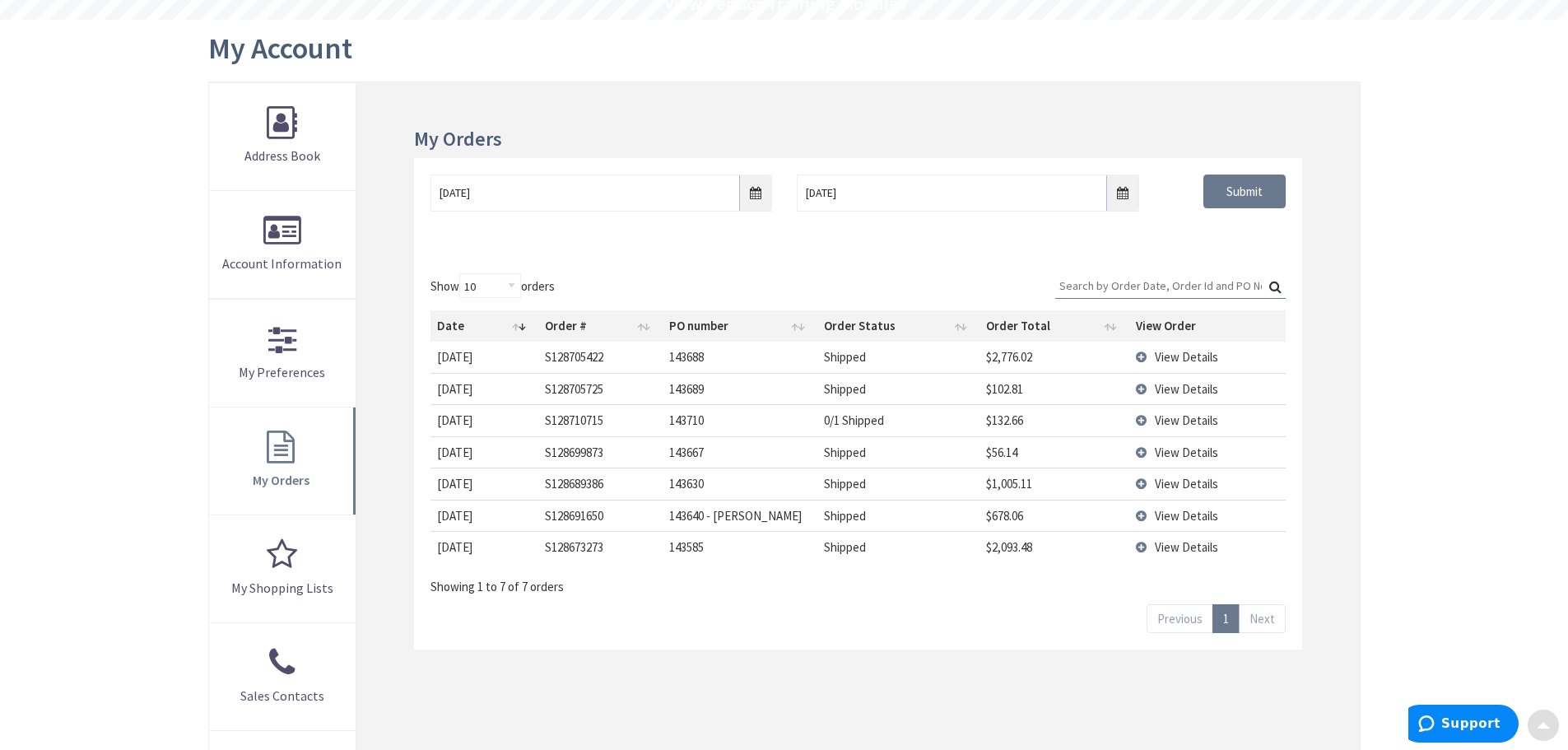
scroll to position [165, 0]
click at [1106, 286] on input "Search:" at bounding box center [1171, 284] width 231 height 24
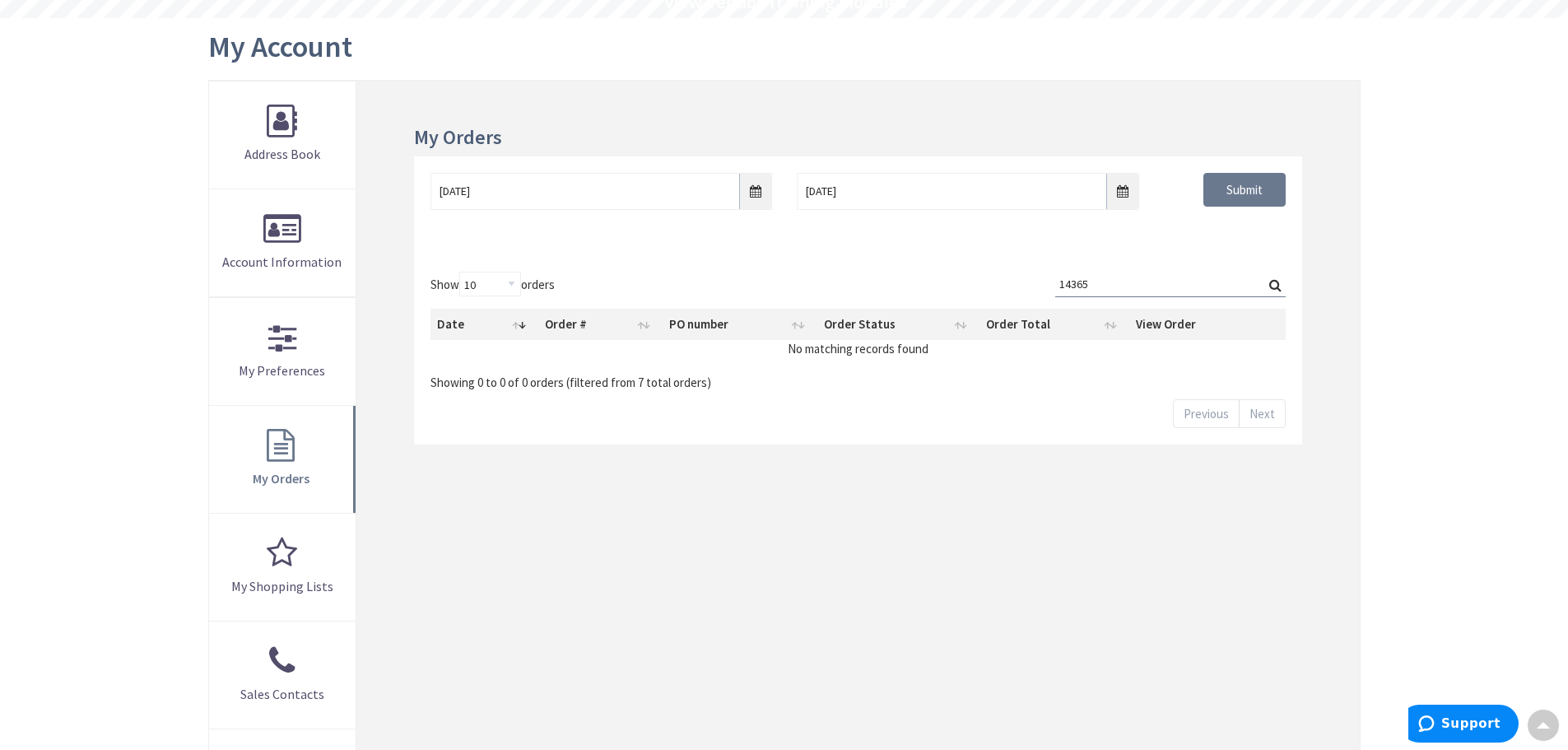
type input "143659"
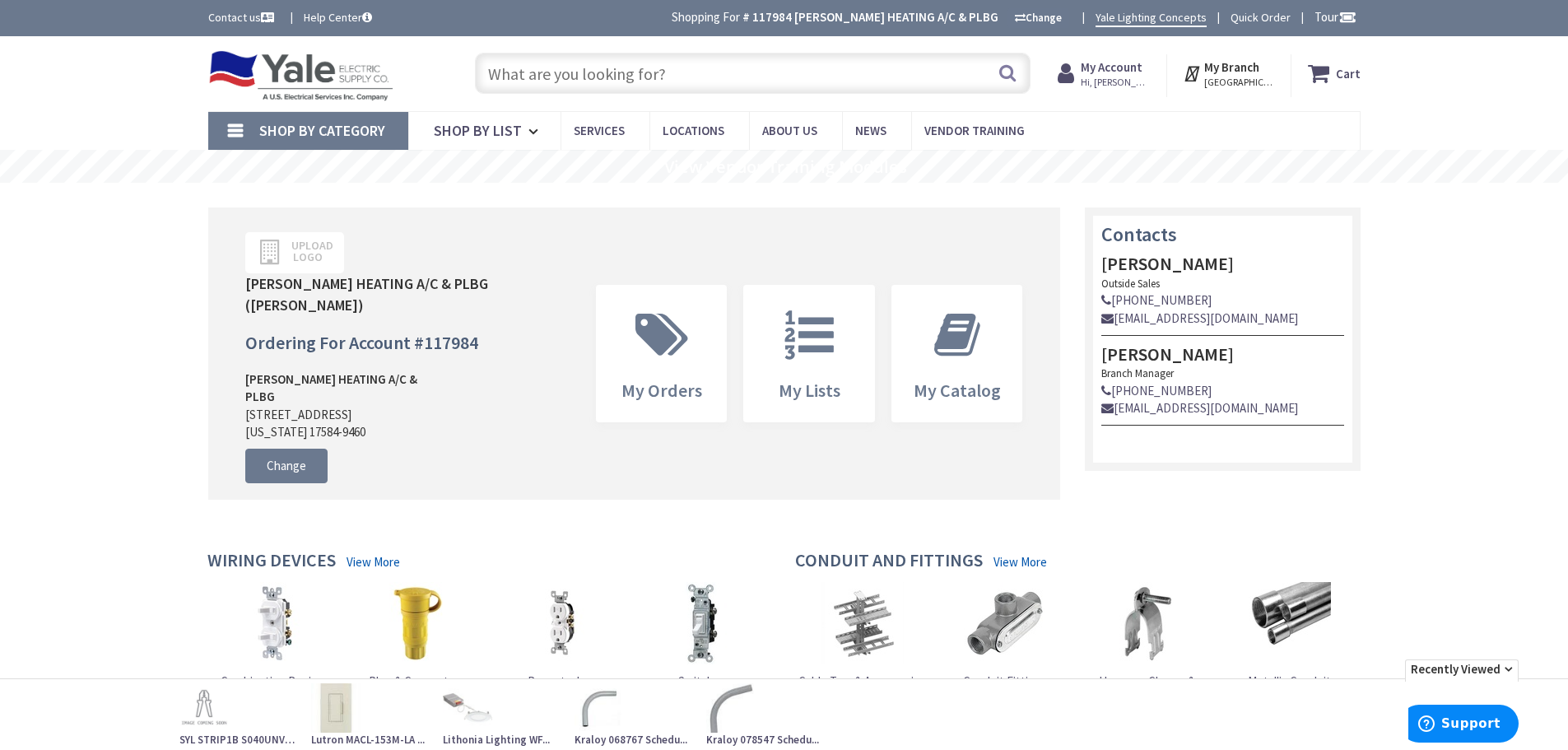
click at [1122, 72] on strong "My Account" at bounding box center [1112, 66] width 62 height 15
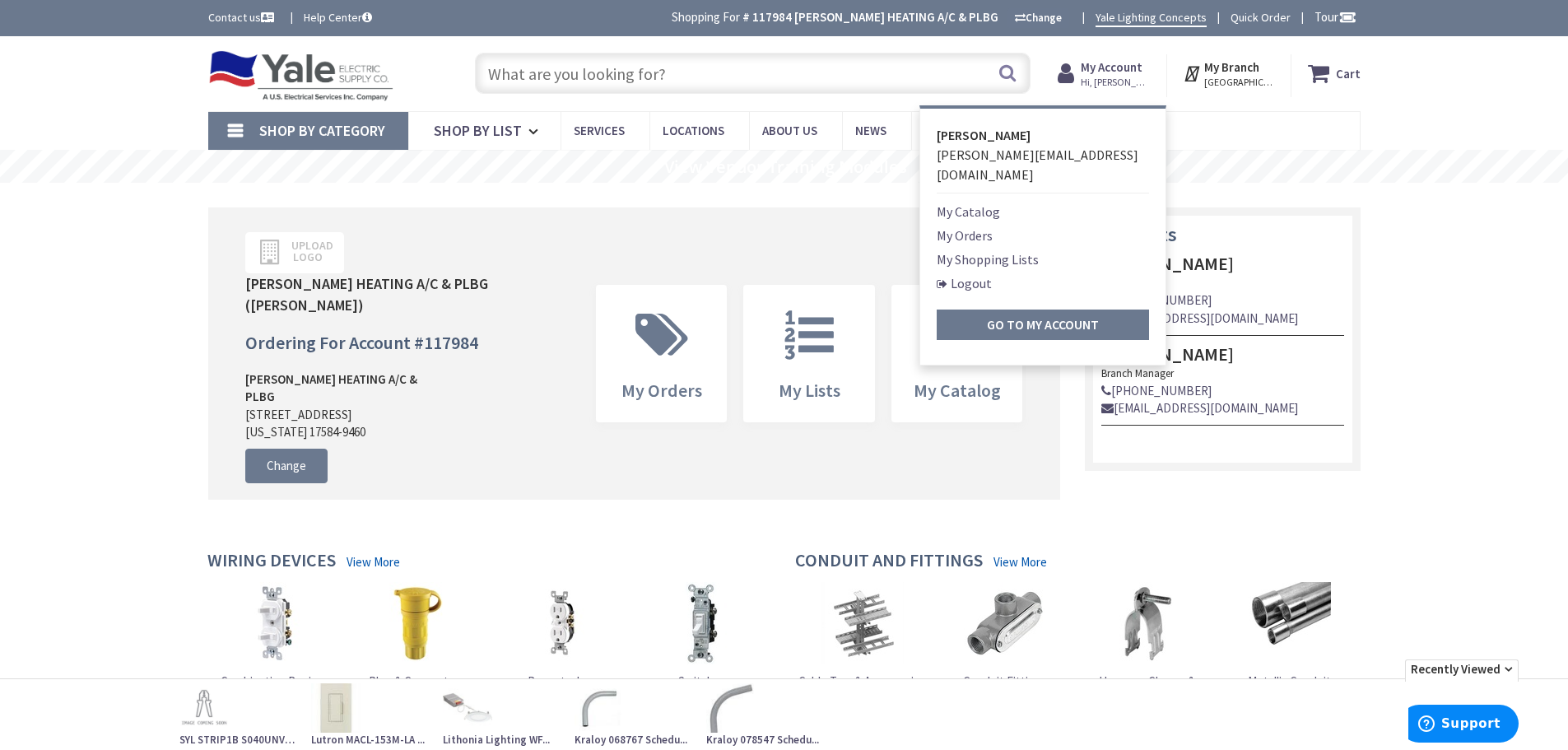
click at [962, 226] on link "My Orders" at bounding box center [965, 236] width 56 height 20
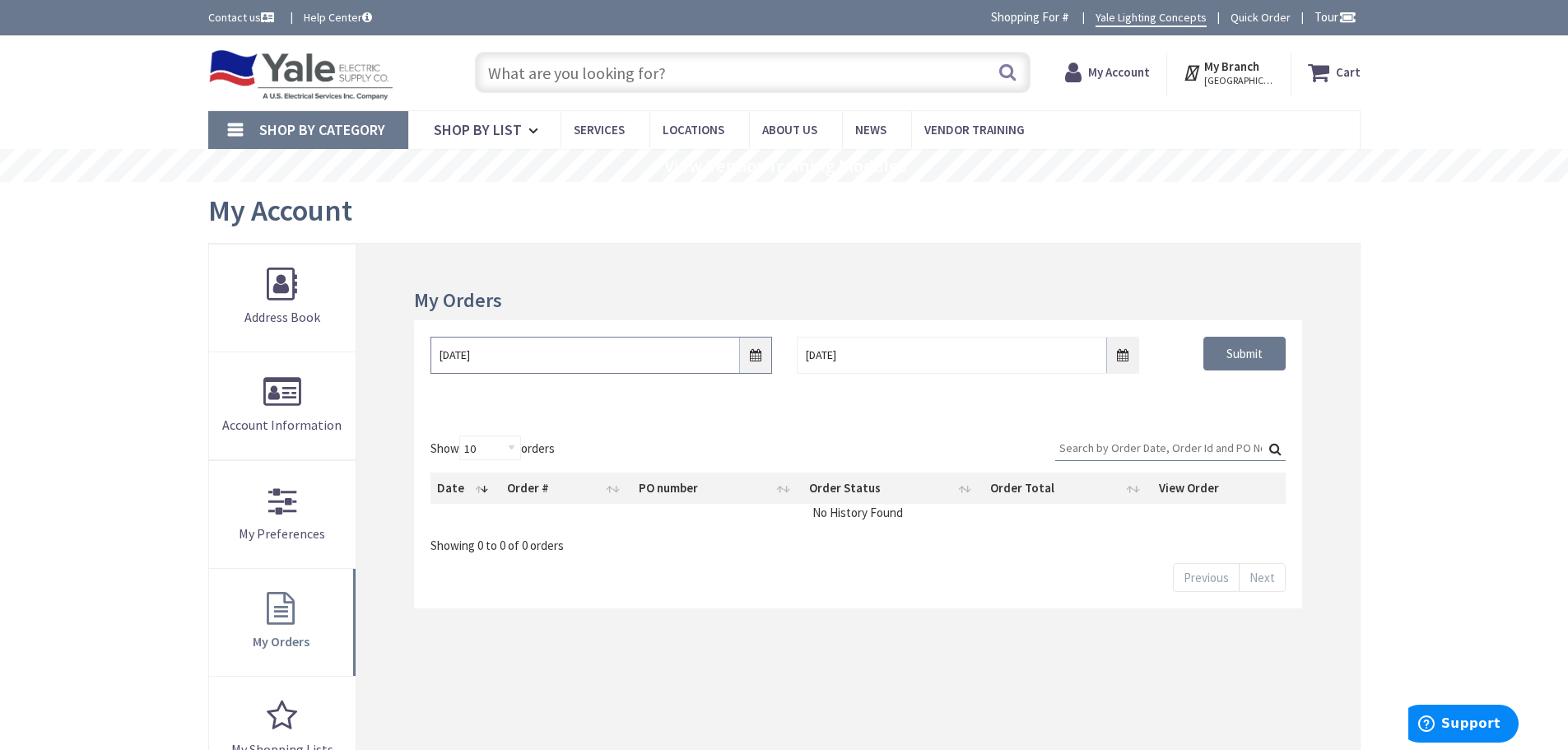
click at [756, 356] on input "8/28/2025" at bounding box center [601, 355] width 341 height 37
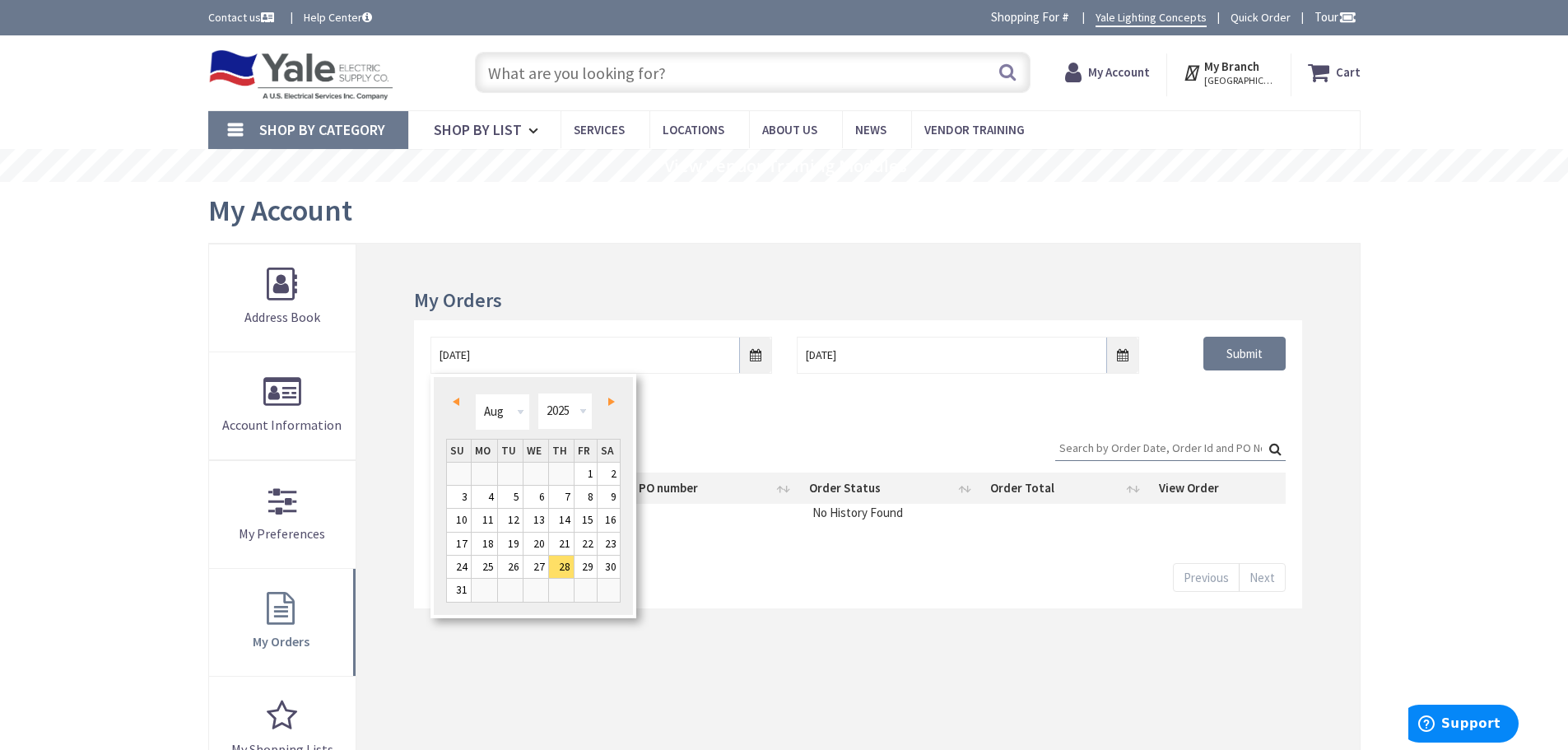
click at [456, 402] on span "Prev" at bounding box center [455, 401] width 6 height 8
click at [512, 477] on link "1" at bounding box center [510, 474] width 24 height 23
type input "07/01/2025"
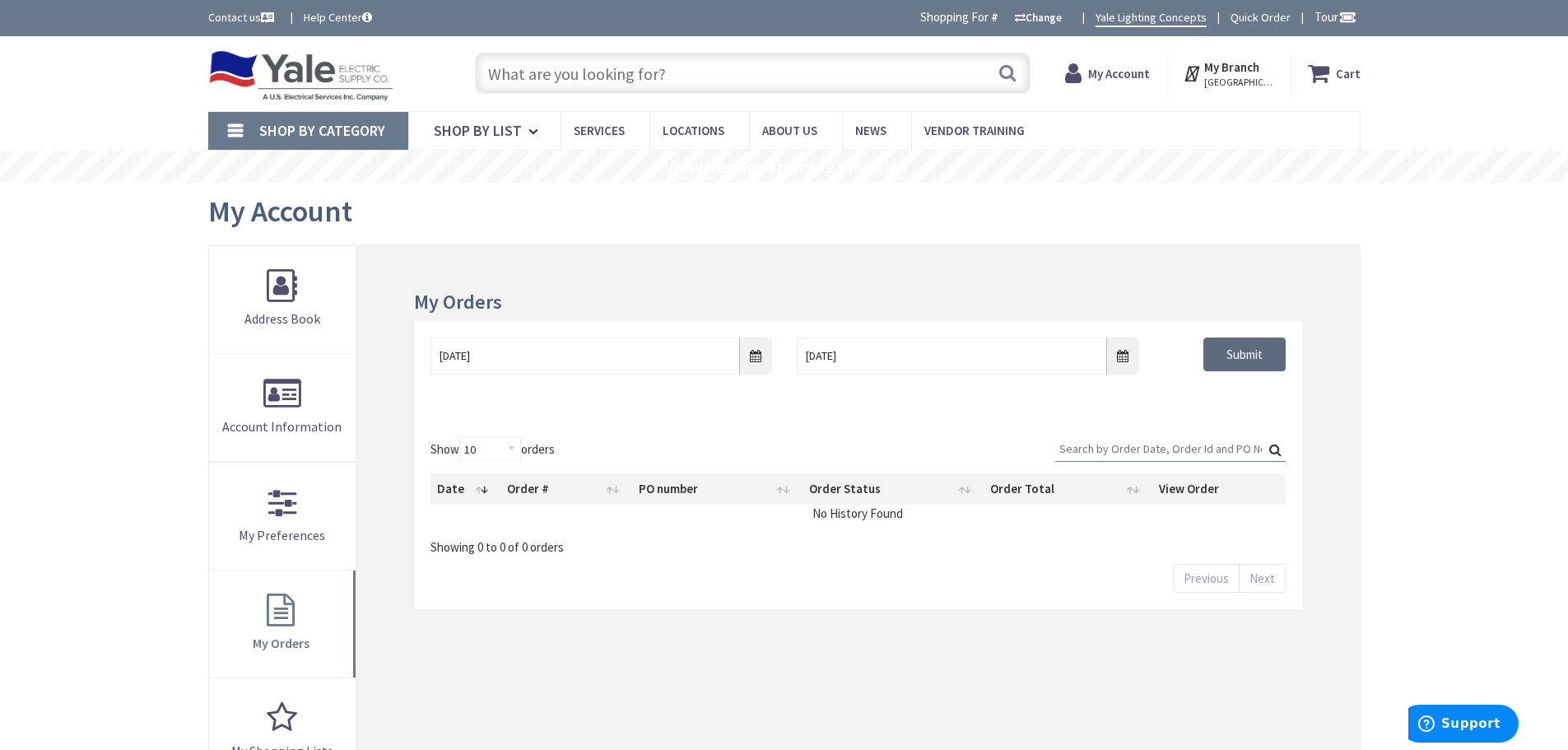
click at [1248, 349] on input "Submit" at bounding box center [1244, 355] width 82 height 34
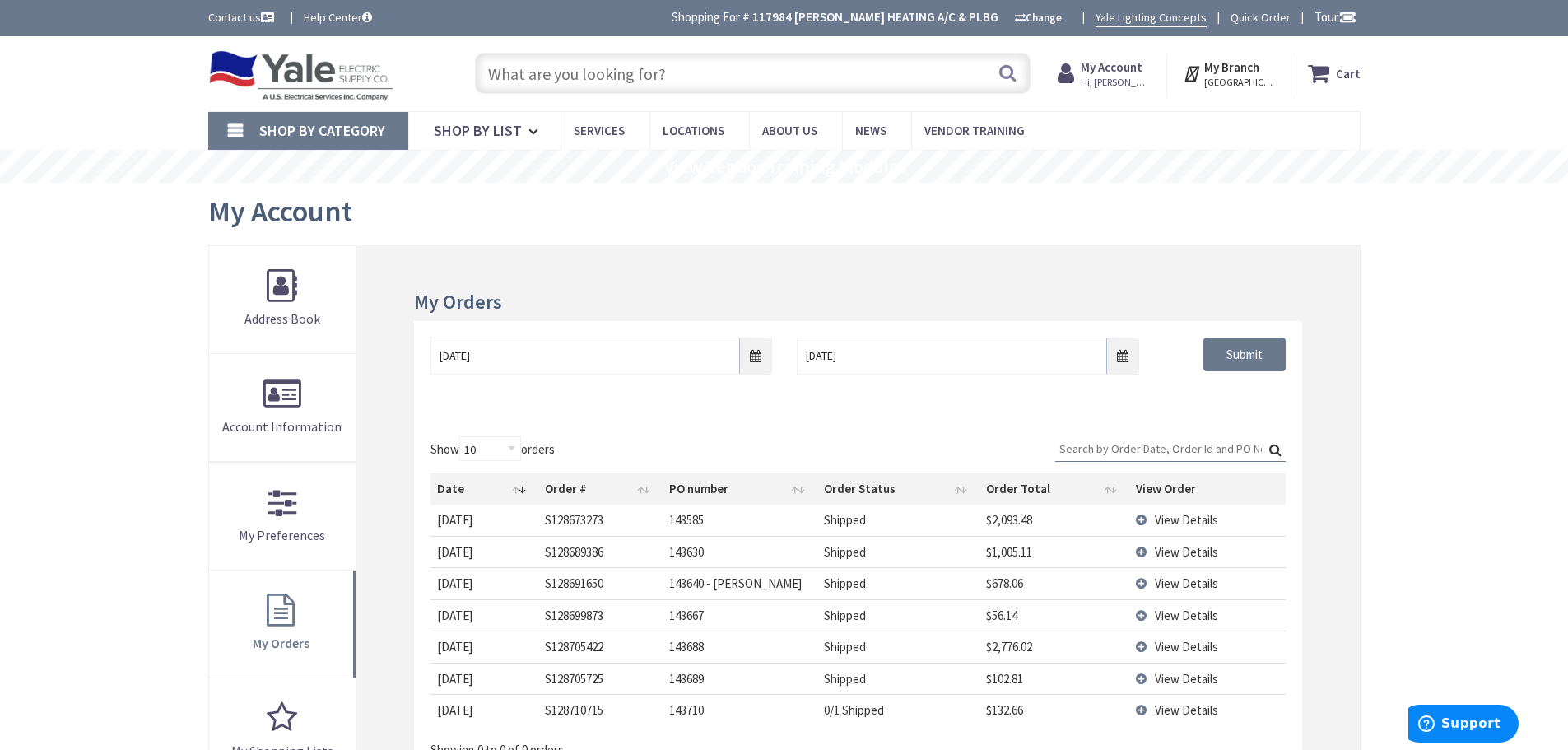
click at [1095, 447] on input "Search:" at bounding box center [1171, 448] width 231 height 24
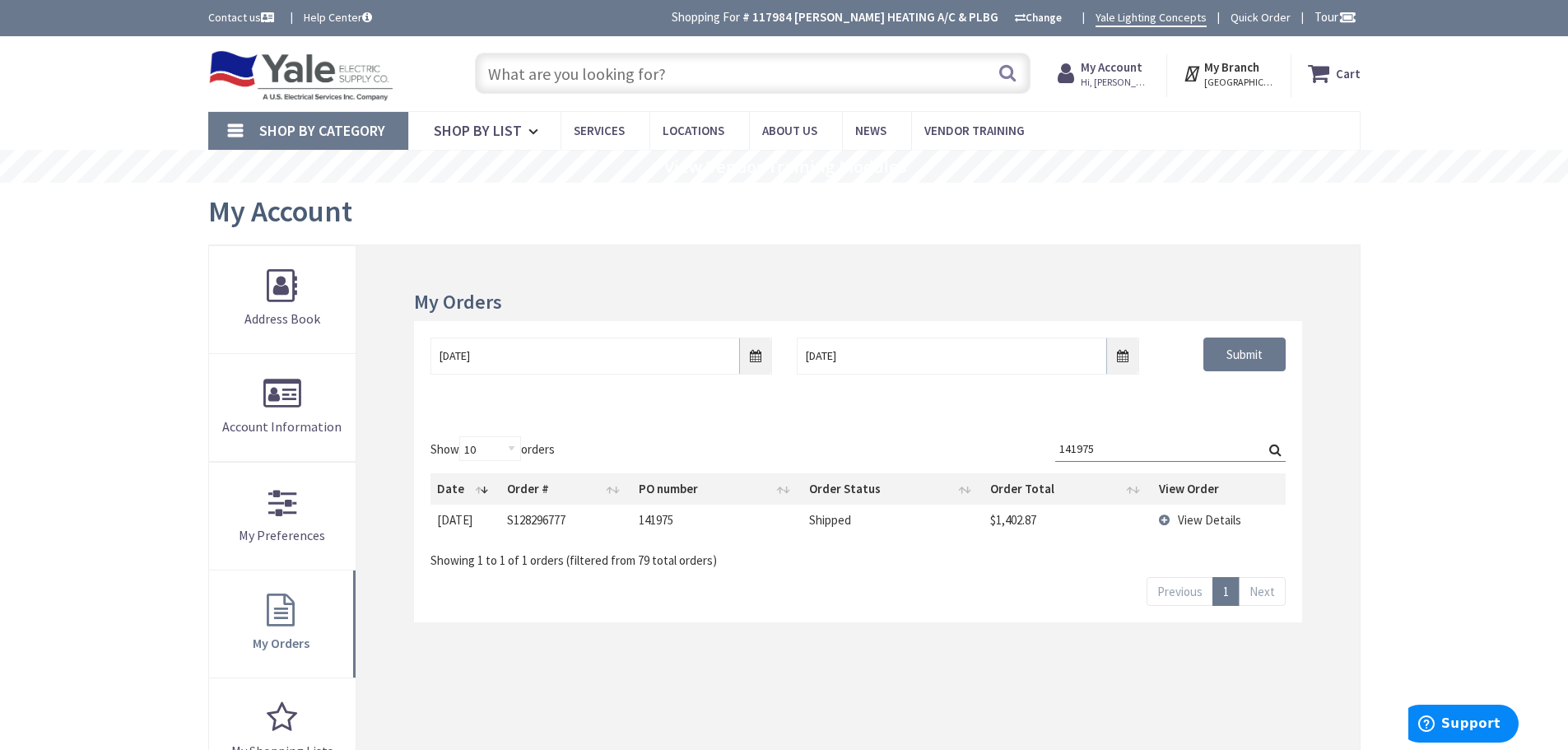
type input "141975"
click at [1188, 519] on span "View Details" at bounding box center [1209, 520] width 63 height 15
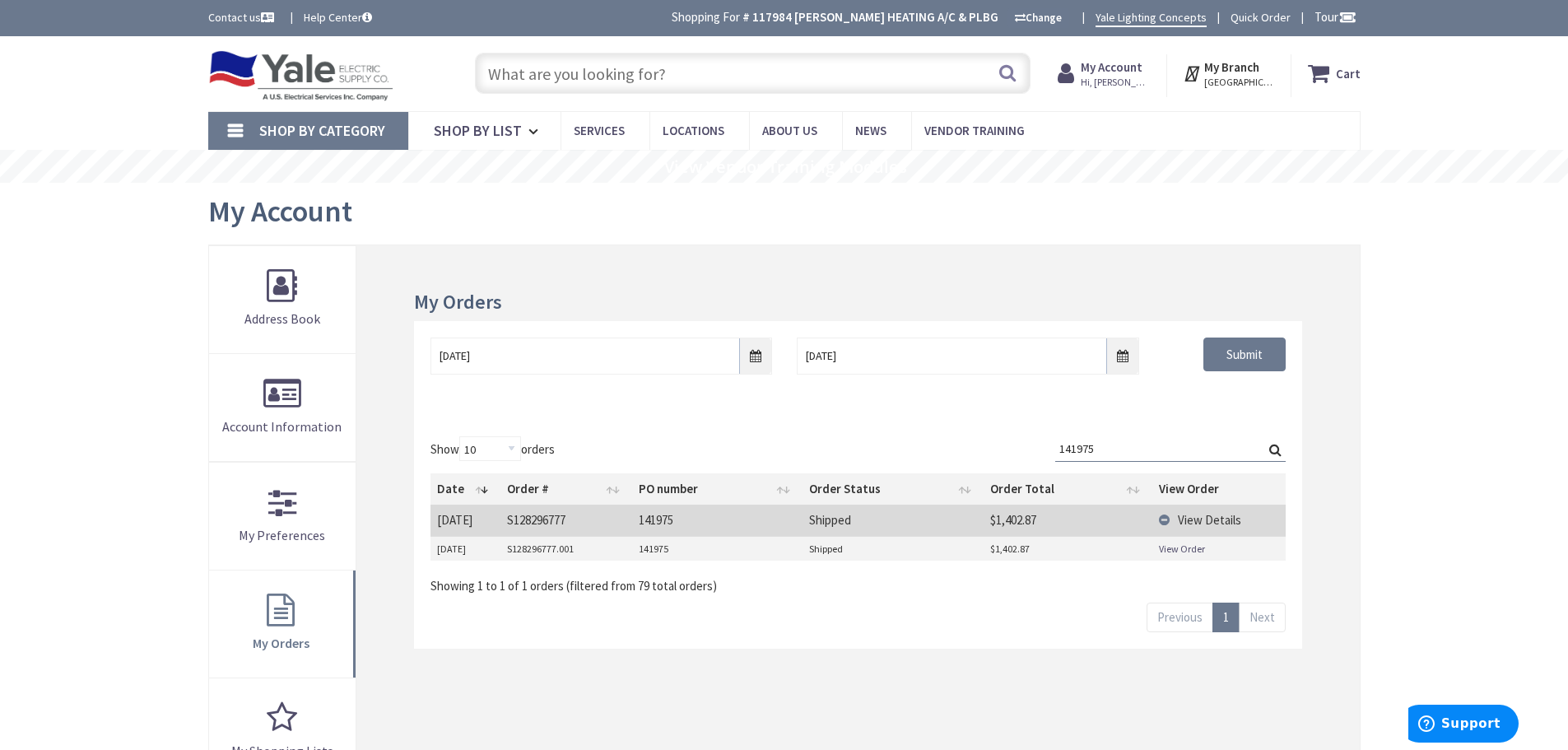
click at [1165, 545] on link "View Order" at bounding box center [1181, 548] width 46 height 14
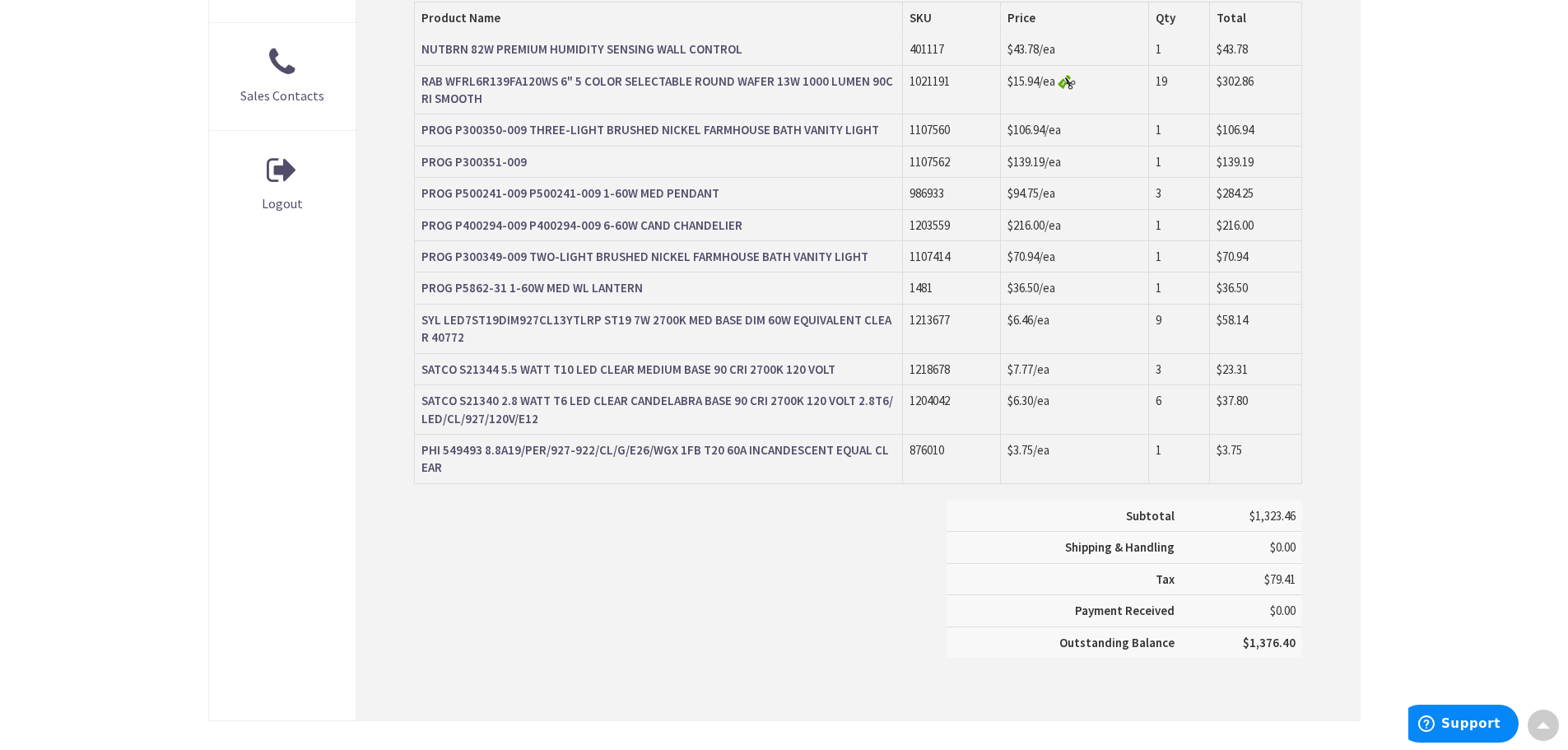
scroll to position [906, 0]
